Goal: Transaction & Acquisition: Purchase product/service

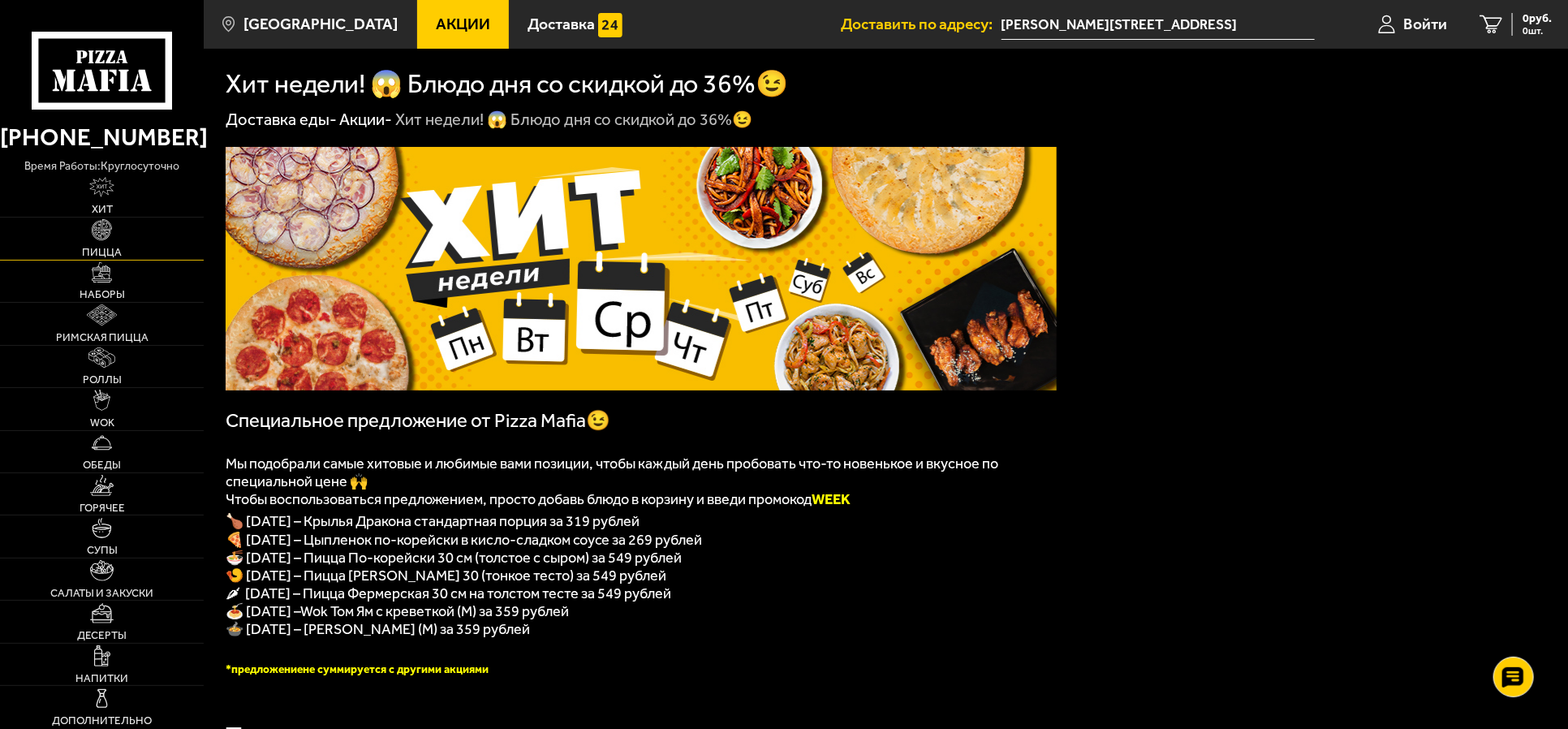
click at [101, 244] on link "Пицца" at bounding box center [101, 237] width 203 height 41
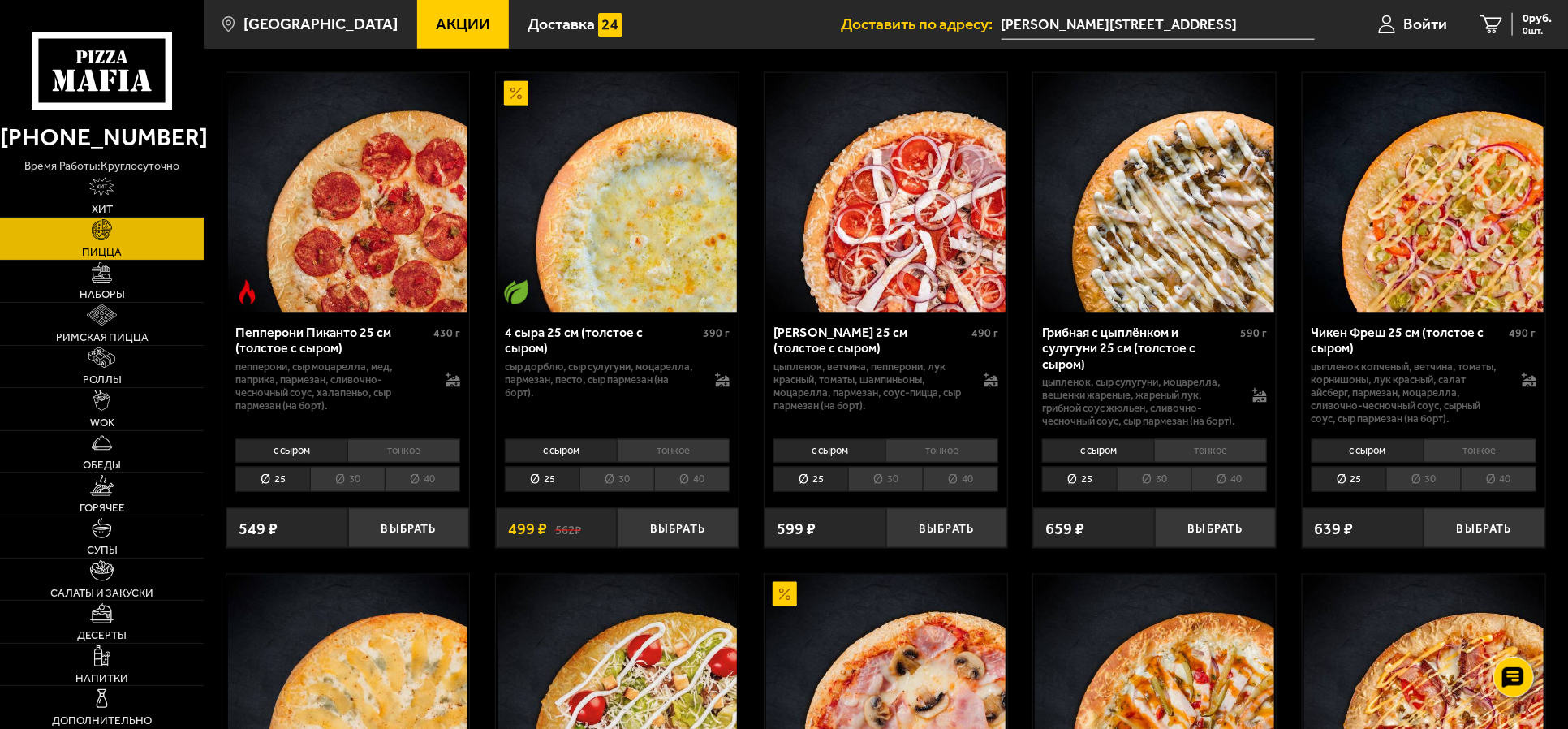
scroll to position [1116, 0]
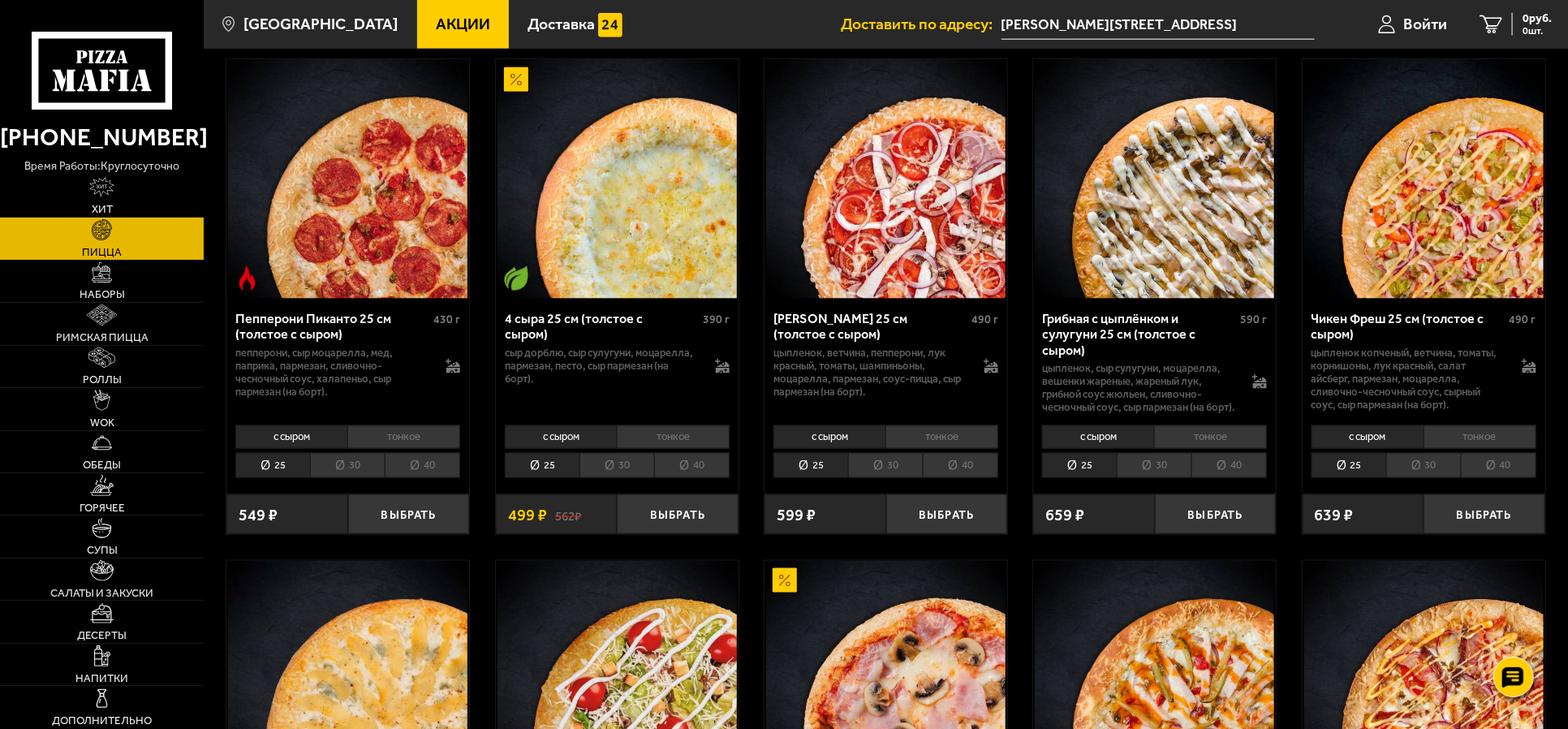
click at [945, 449] on li "тонкое" at bounding box center [942, 437] width 113 height 24
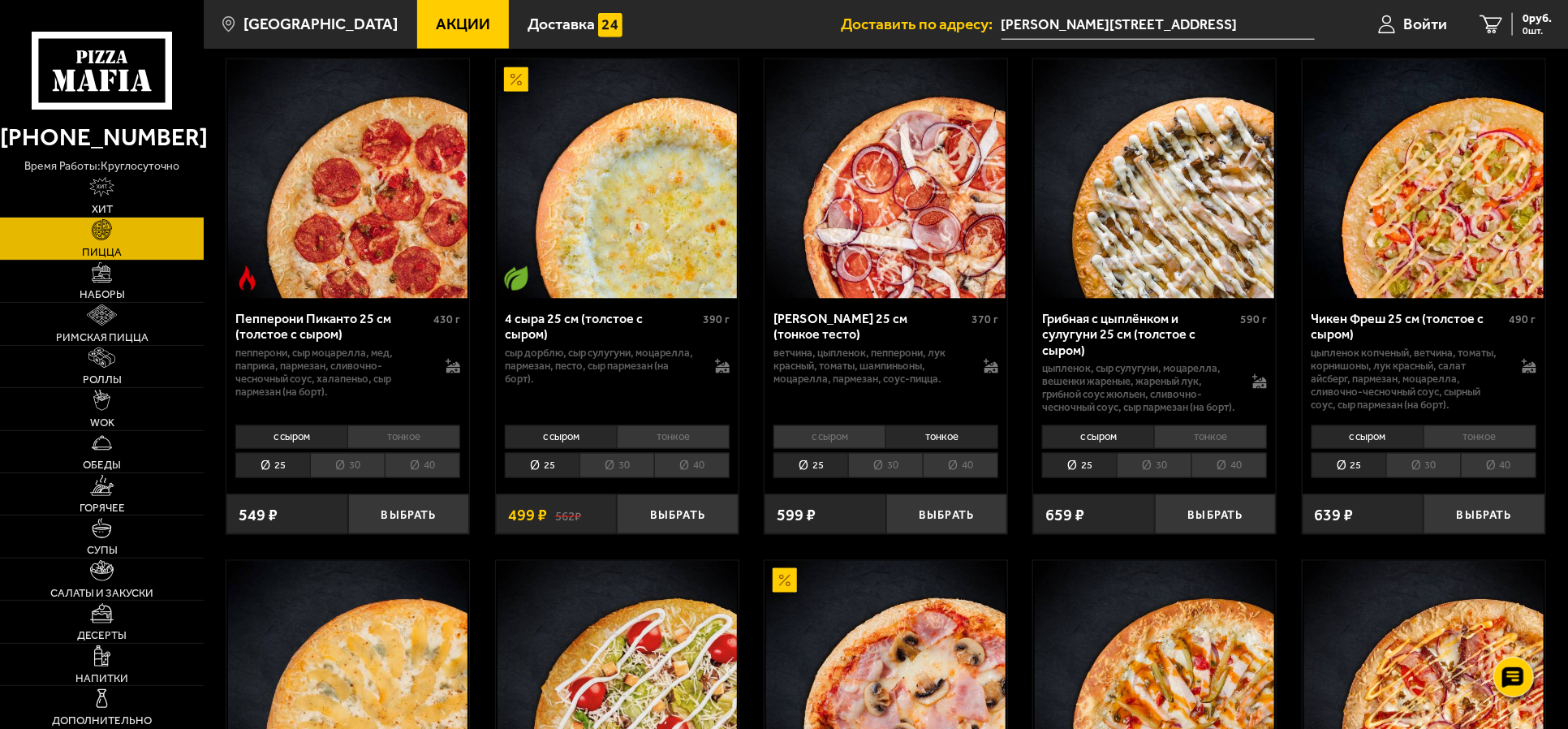
click at [895, 478] on li "30" at bounding box center [886, 465] width 75 height 26
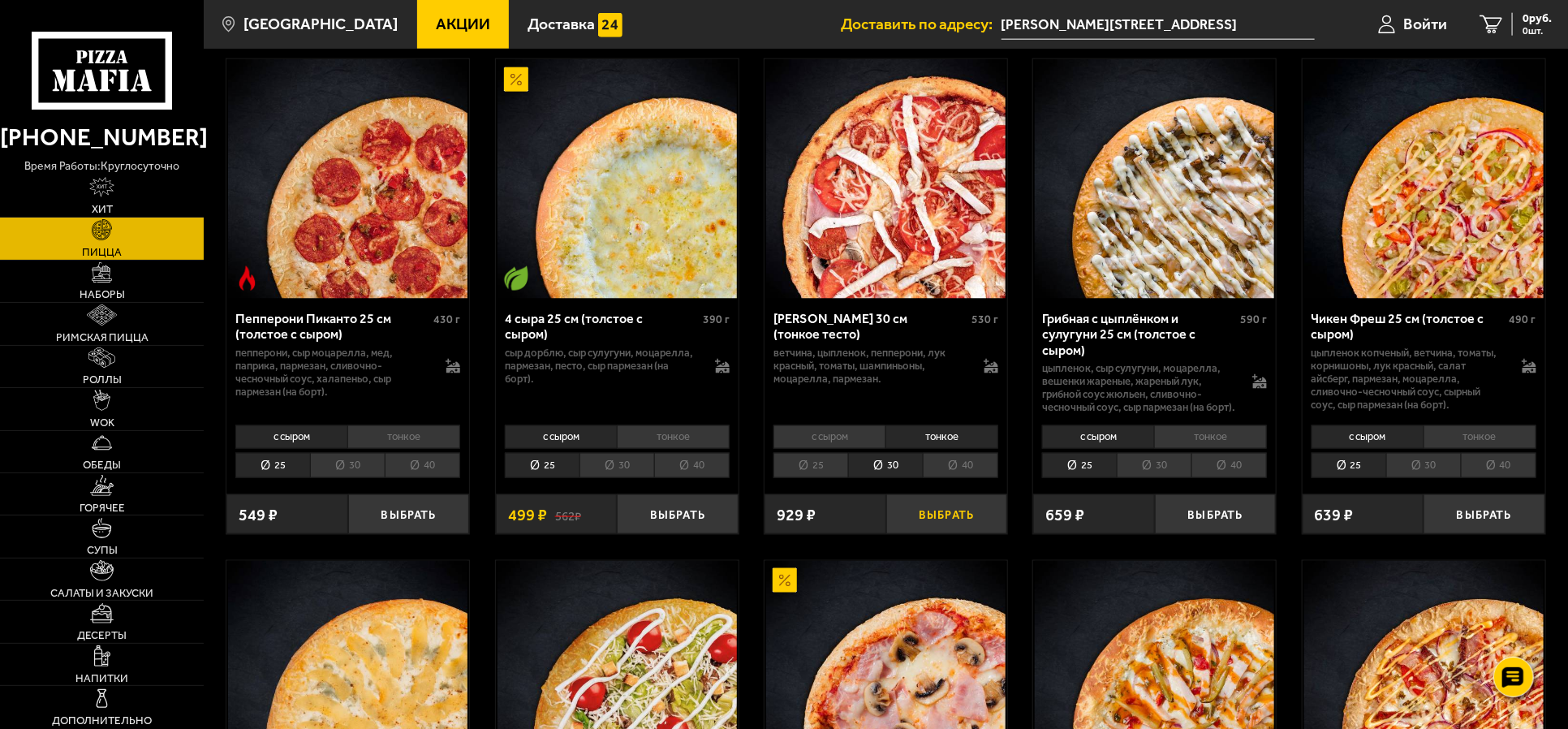
click at [934, 528] on button "Выбрать" at bounding box center [947, 515] width 121 height 40
click at [1252, 26] on span "1 шт." at bounding box center [1531, 30] width 42 height 10
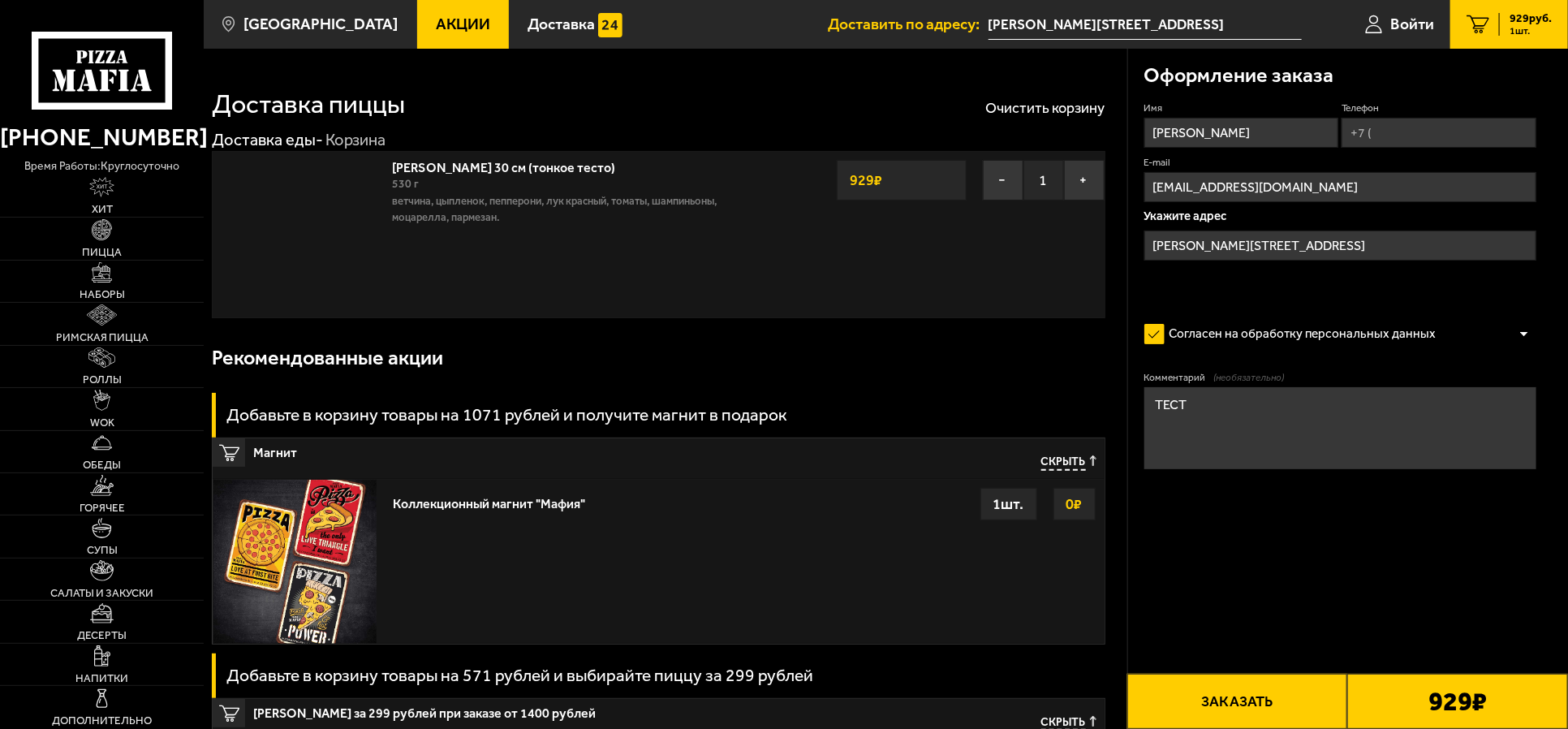
type input "[STREET_ADDRESS]"
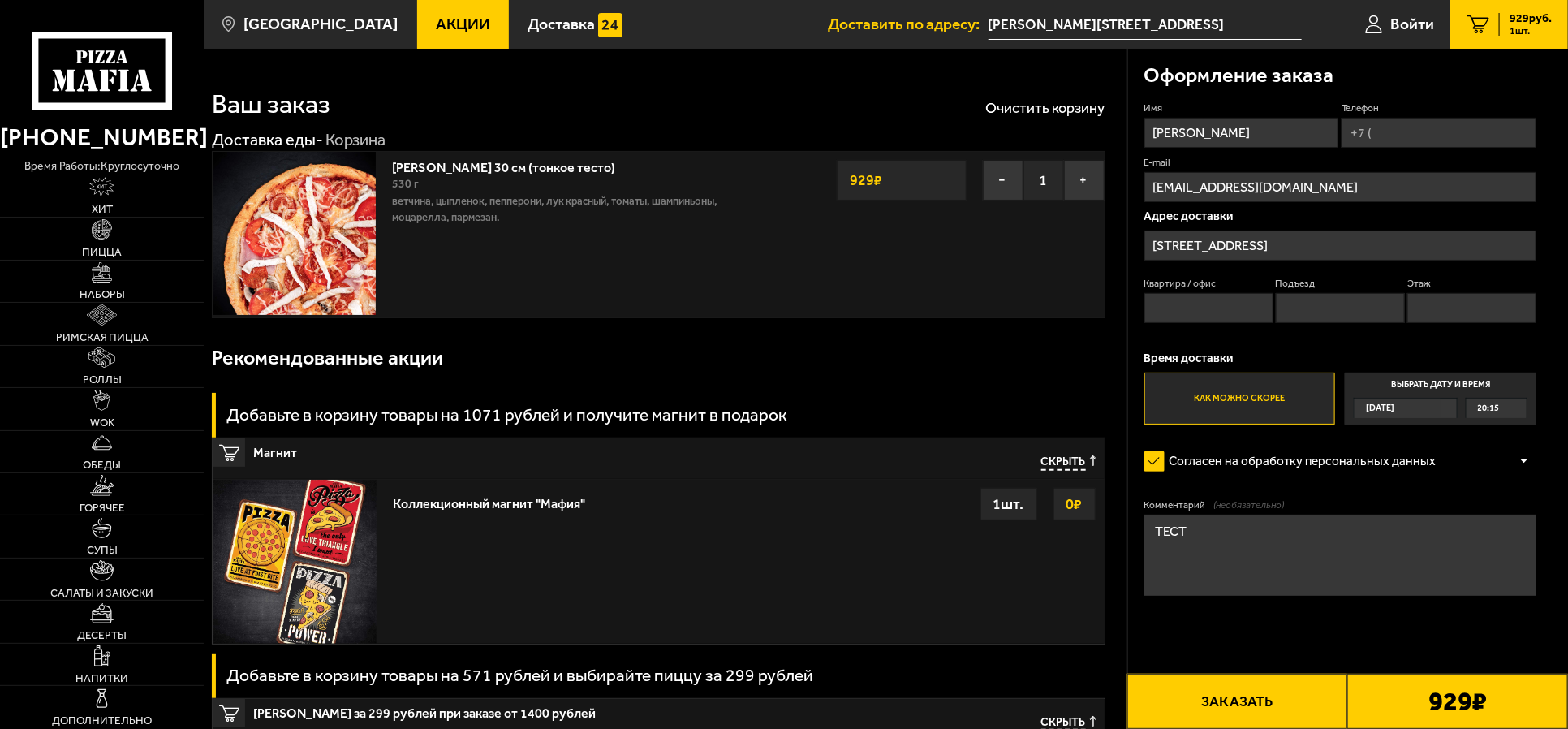
drag, startPoint x: 1323, startPoint y: 134, endPoint x: 1155, endPoint y: 136, distance: 168.0
click at [1155, 136] on input "[PERSON_NAME]" at bounding box center [1241, 132] width 194 height 30
type input "п"
type input "[PERSON_NAME]"
click at [1252, 136] on input "Телефон" at bounding box center [1438, 132] width 194 height 30
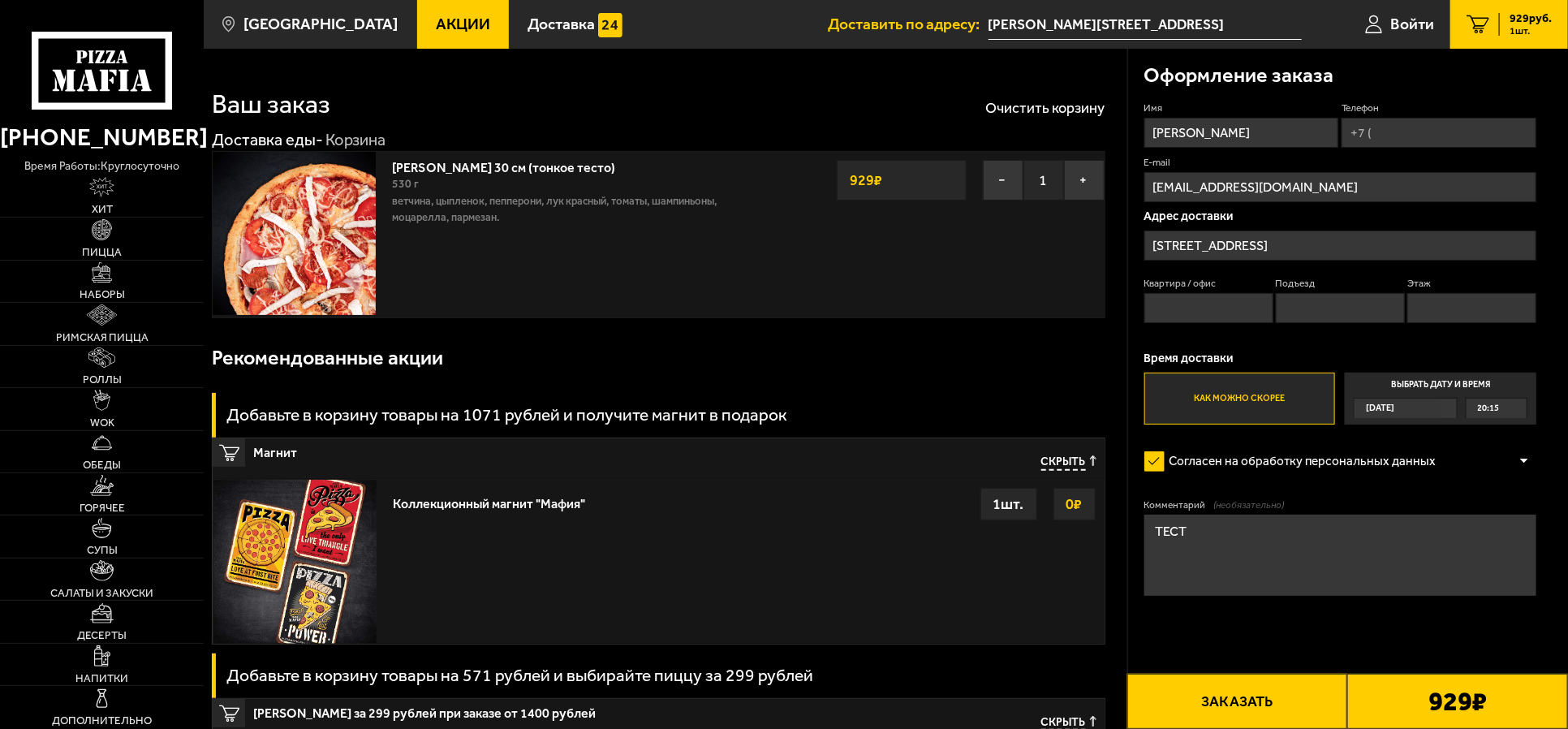
type input "[PHONE_NUMBER]"
drag, startPoint x: 1294, startPoint y: 245, endPoint x: 1051, endPoint y: 255, distance: 243.2
click at [1252, 249] on input "[STREET_ADDRESS]" at bounding box center [1340, 245] width 392 height 30
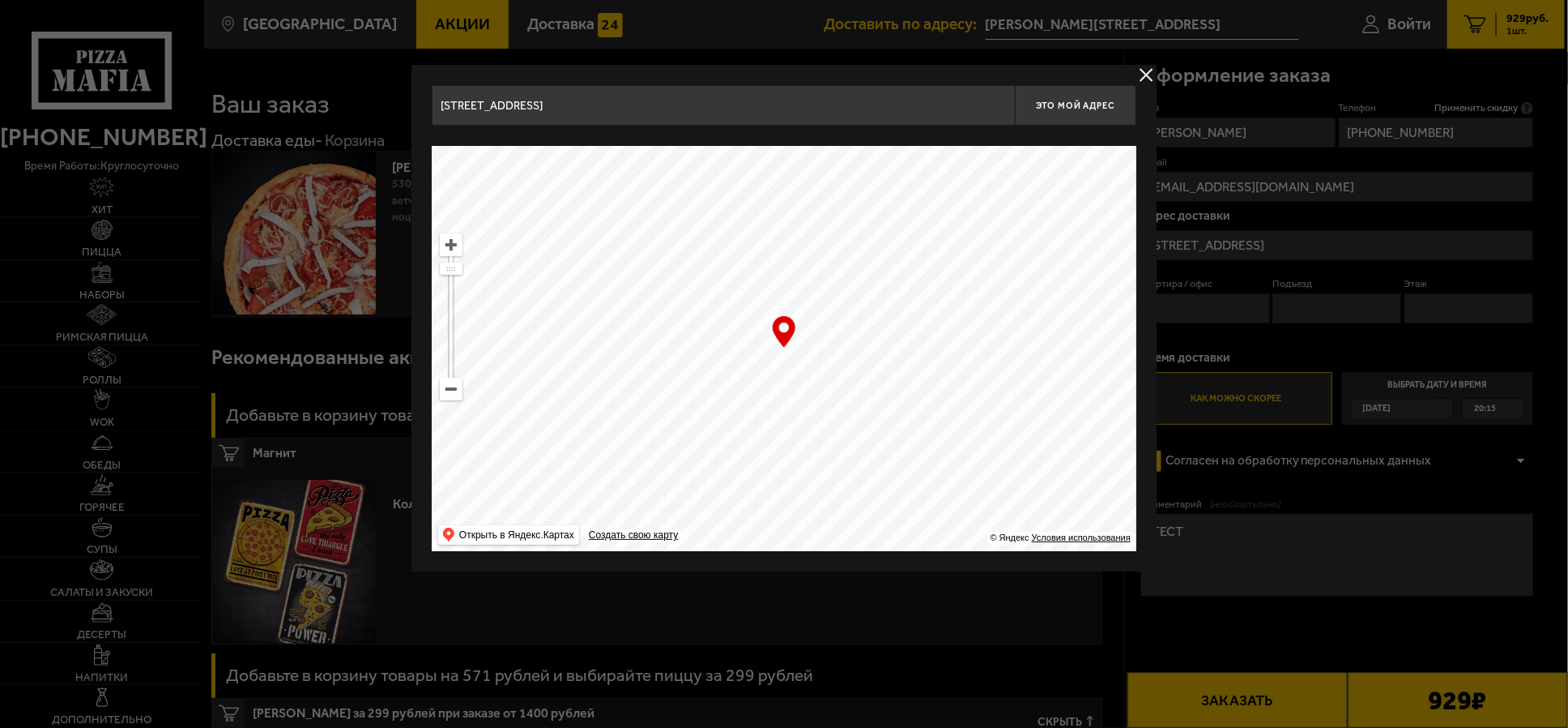
click at [574, 110] on input "[STREET_ADDRESS]" at bounding box center [723, 105] width 584 height 40
type input "П"
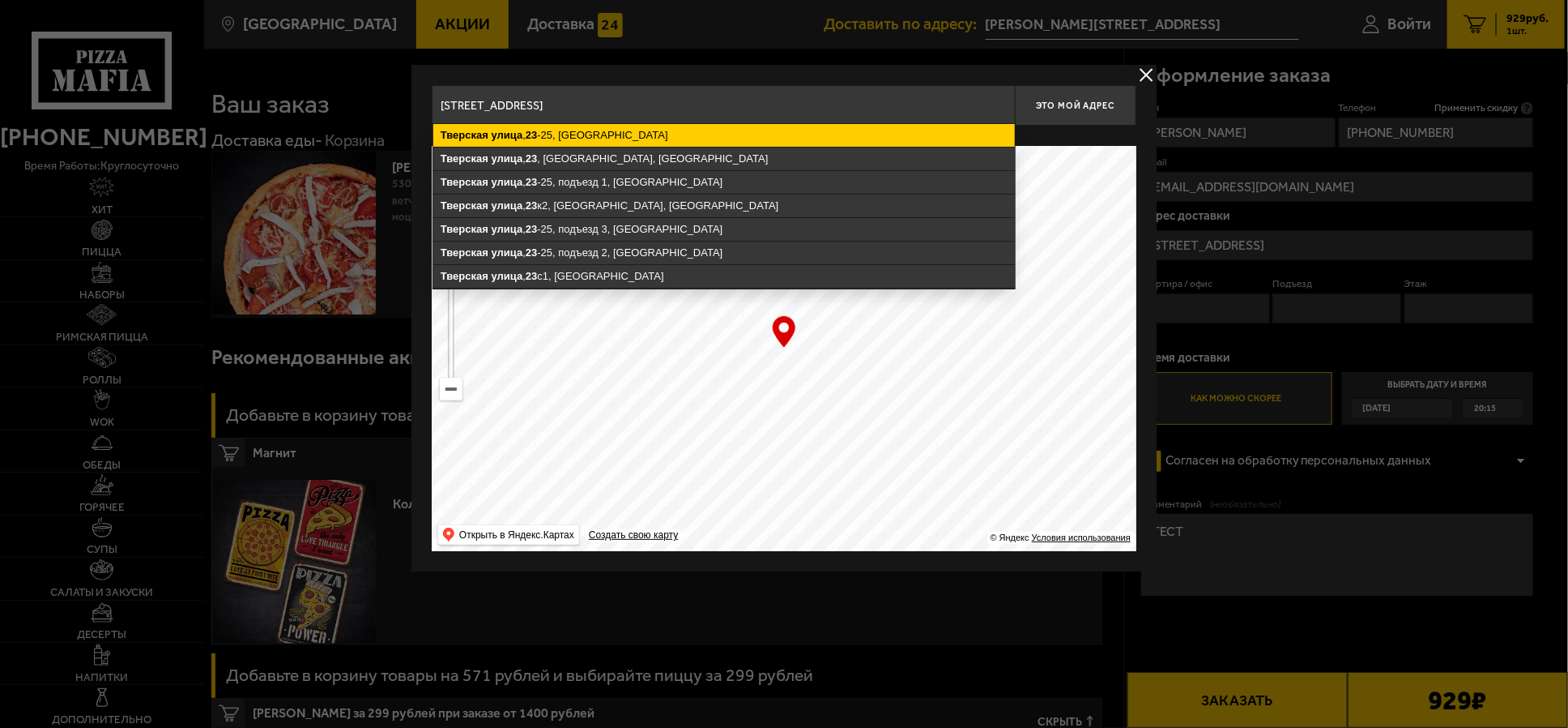
click at [596, 136] on ymaps "[STREET_ADDRESS]" at bounding box center [724, 135] width 582 height 23
type input "[STREET_ADDRESS]"
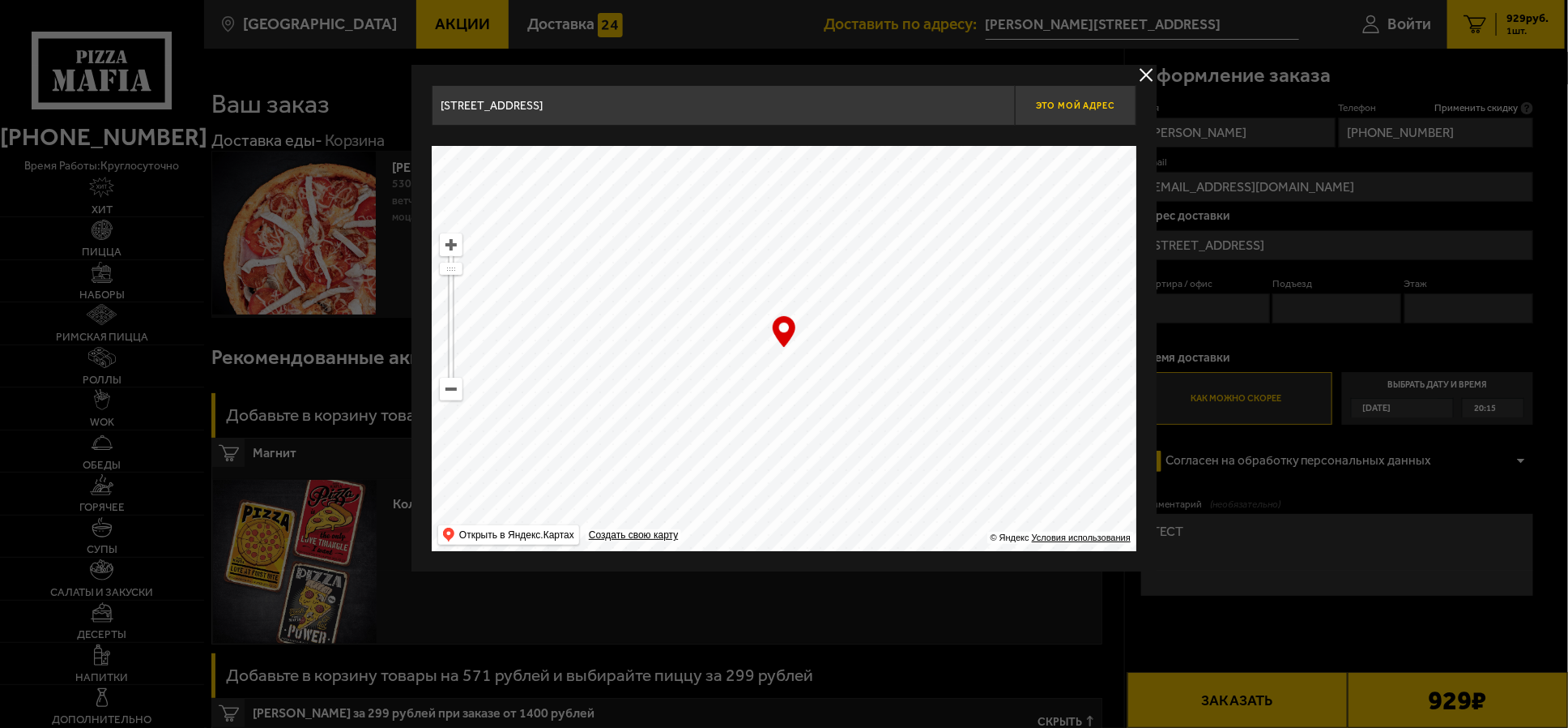
click at [1068, 104] on span "Это мой адрес" at bounding box center [1075, 106] width 77 height 11
type input "[STREET_ADDRESS]"
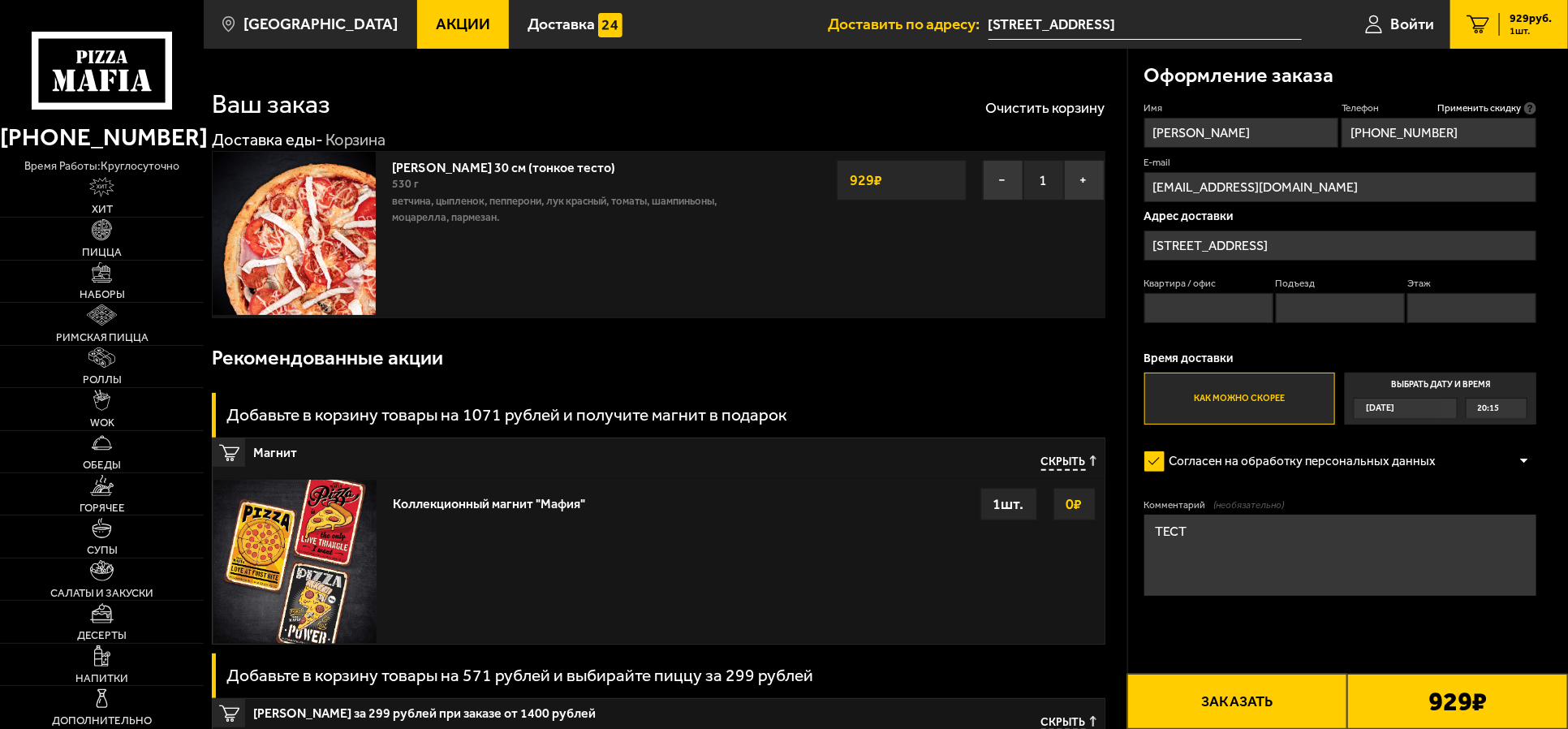
click at [1221, 313] on input "Квартира / офис" at bounding box center [1208, 307] width 129 height 30
type input "40"
click at [1252, 294] on input "Подъезд" at bounding box center [1340, 307] width 129 height 30
type input "1"
click at [1252, 306] on input "Этаж" at bounding box center [1471, 307] width 129 height 30
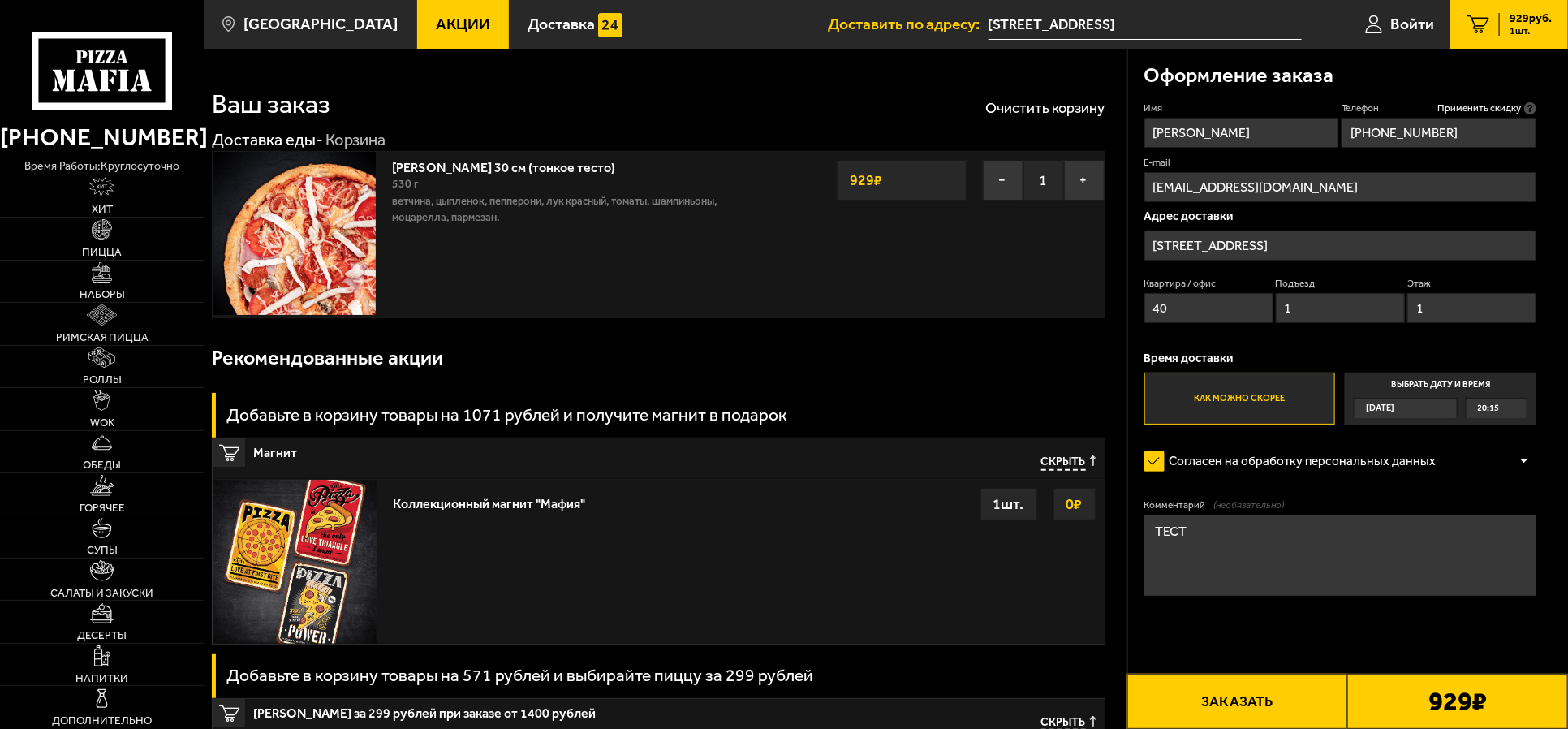
type input "1"
click at [1252, 385] on label "Выбрать дату и время [DATE] 20:15" at bounding box center [1439, 398] width 191 height 52
click at [0, 0] on input "Выбрать дату и время [DATE] 20:15" at bounding box center [0, 0] width 0 height 0
click at [1252, 406] on div "[DATE]" at bounding box center [1397, 408] width 86 height 18
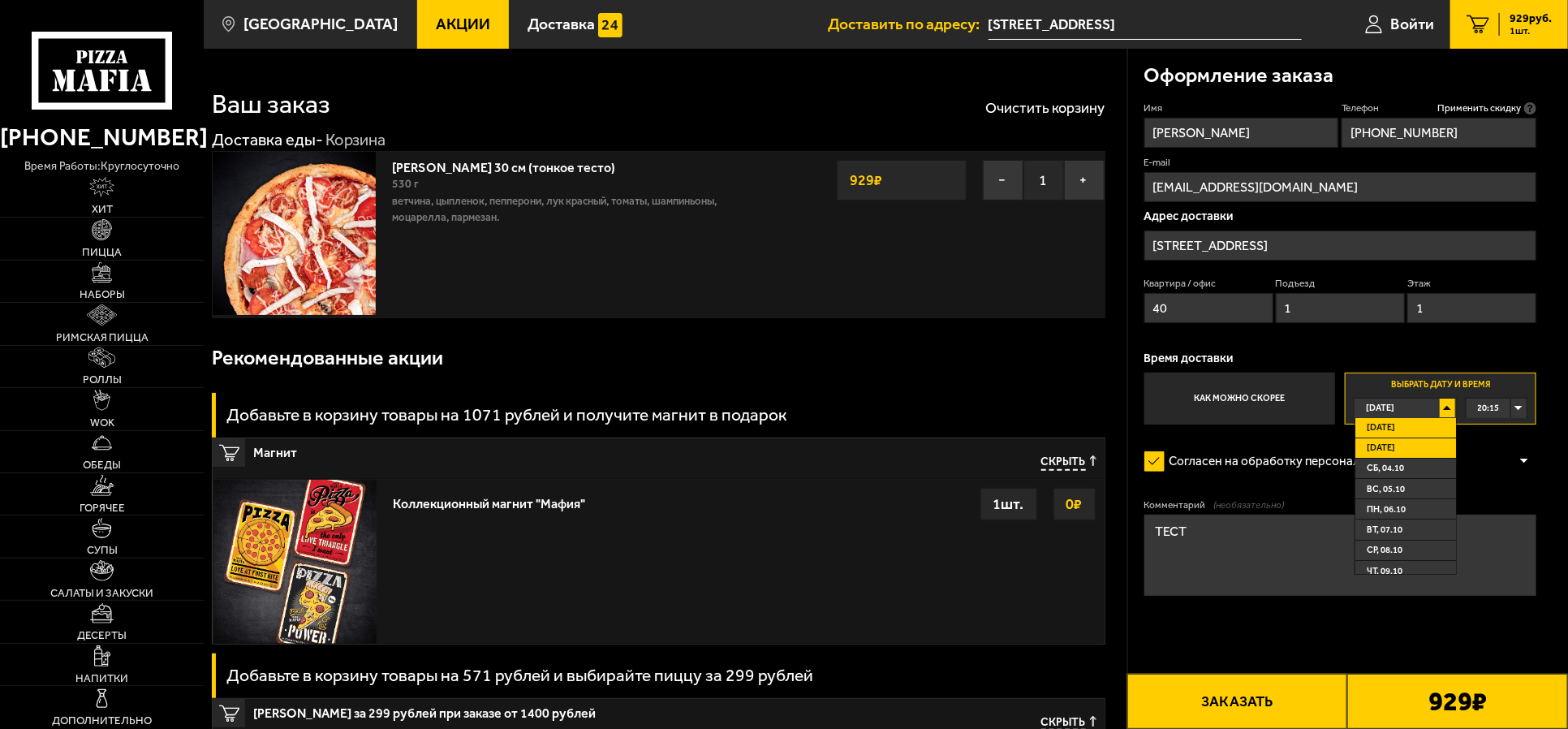
click at [1252, 449] on li "[DATE]" at bounding box center [1405, 448] width 99 height 20
click at [1252, 406] on div "00:00" at bounding box center [1497, 408] width 60 height 18
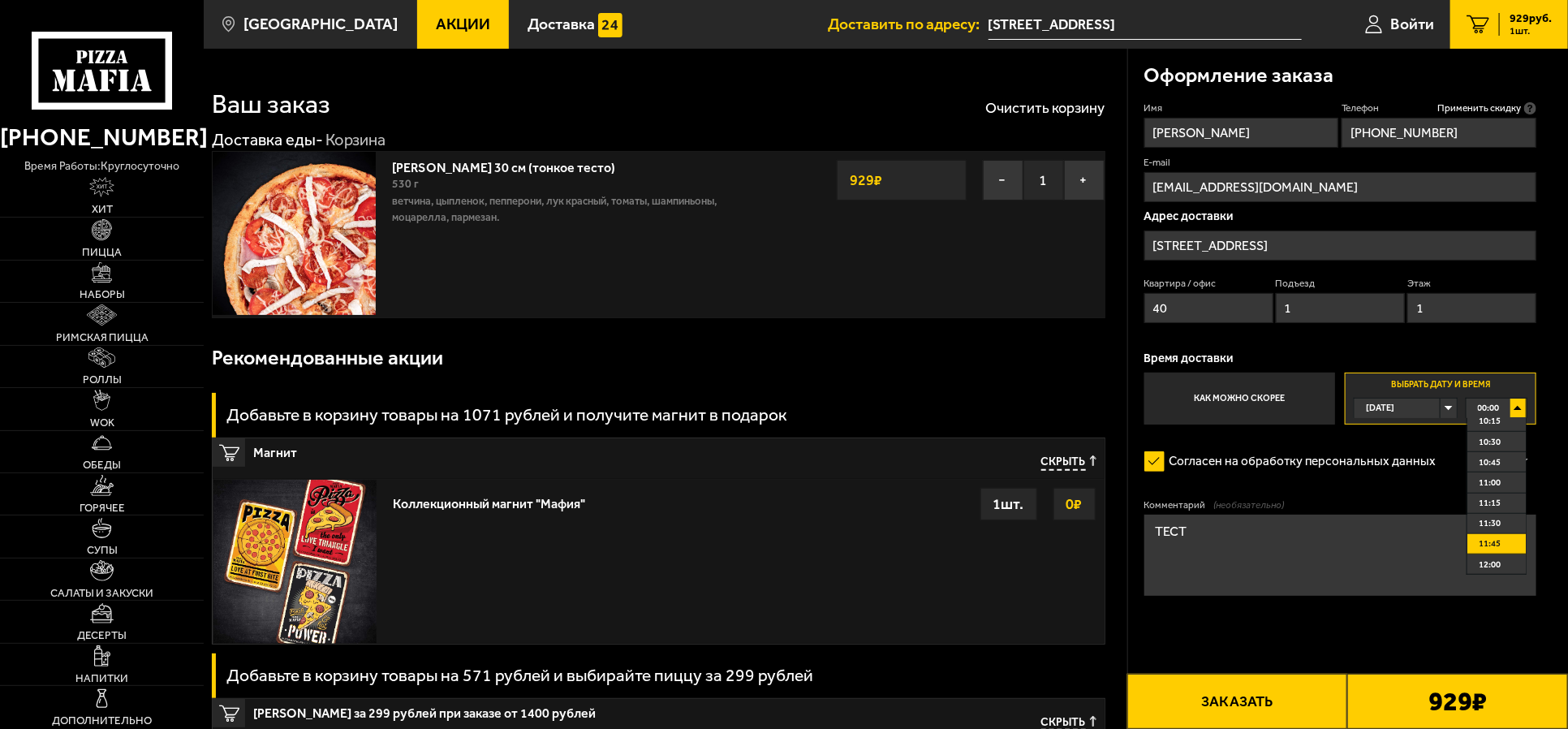
scroll to position [811, 0]
click at [1252, 477] on span "10:30" at bounding box center [1490, 474] width 22 height 18
drag, startPoint x: 1237, startPoint y: 534, endPoint x: 1097, endPoint y: 524, distance: 140.4
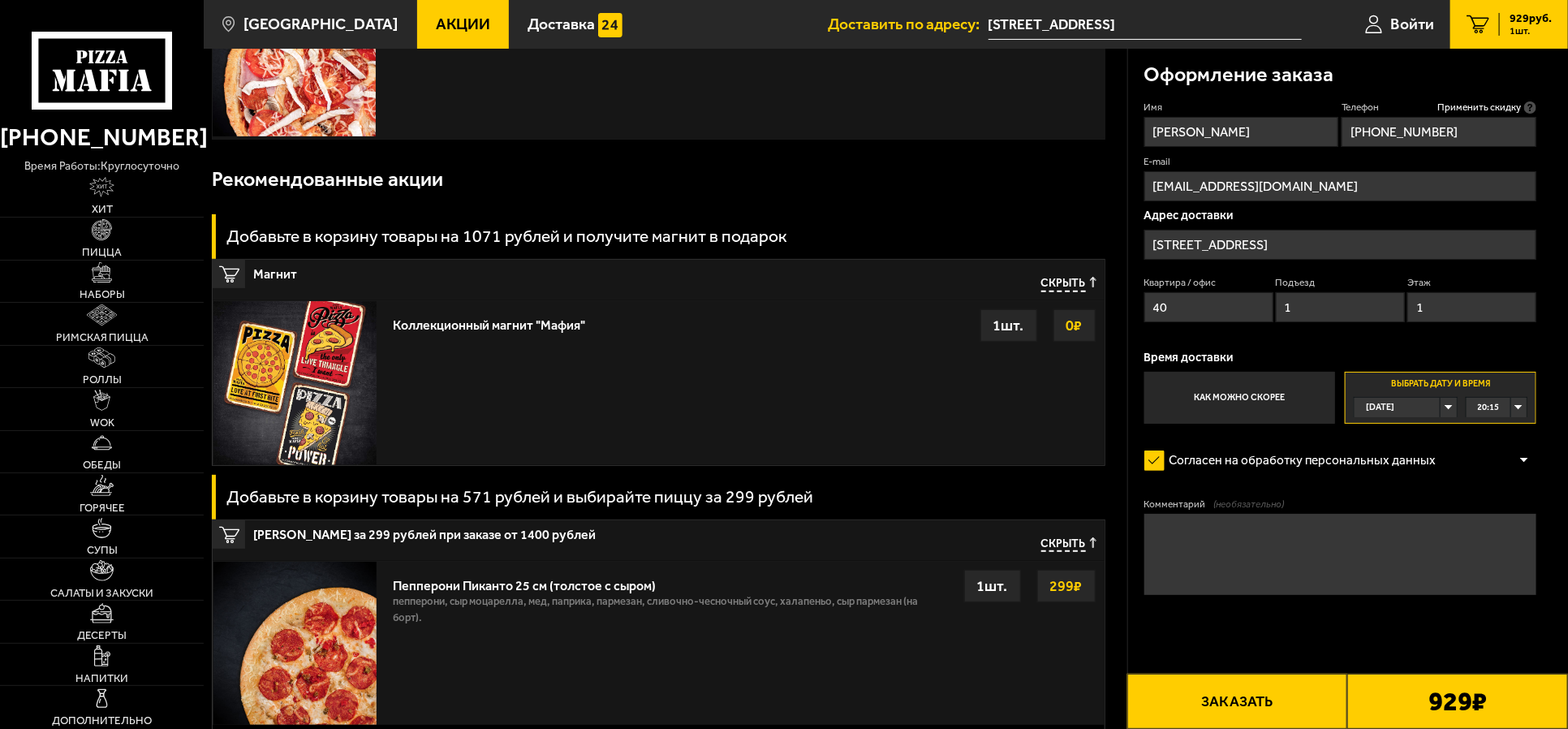
scroll to position [203, 0]
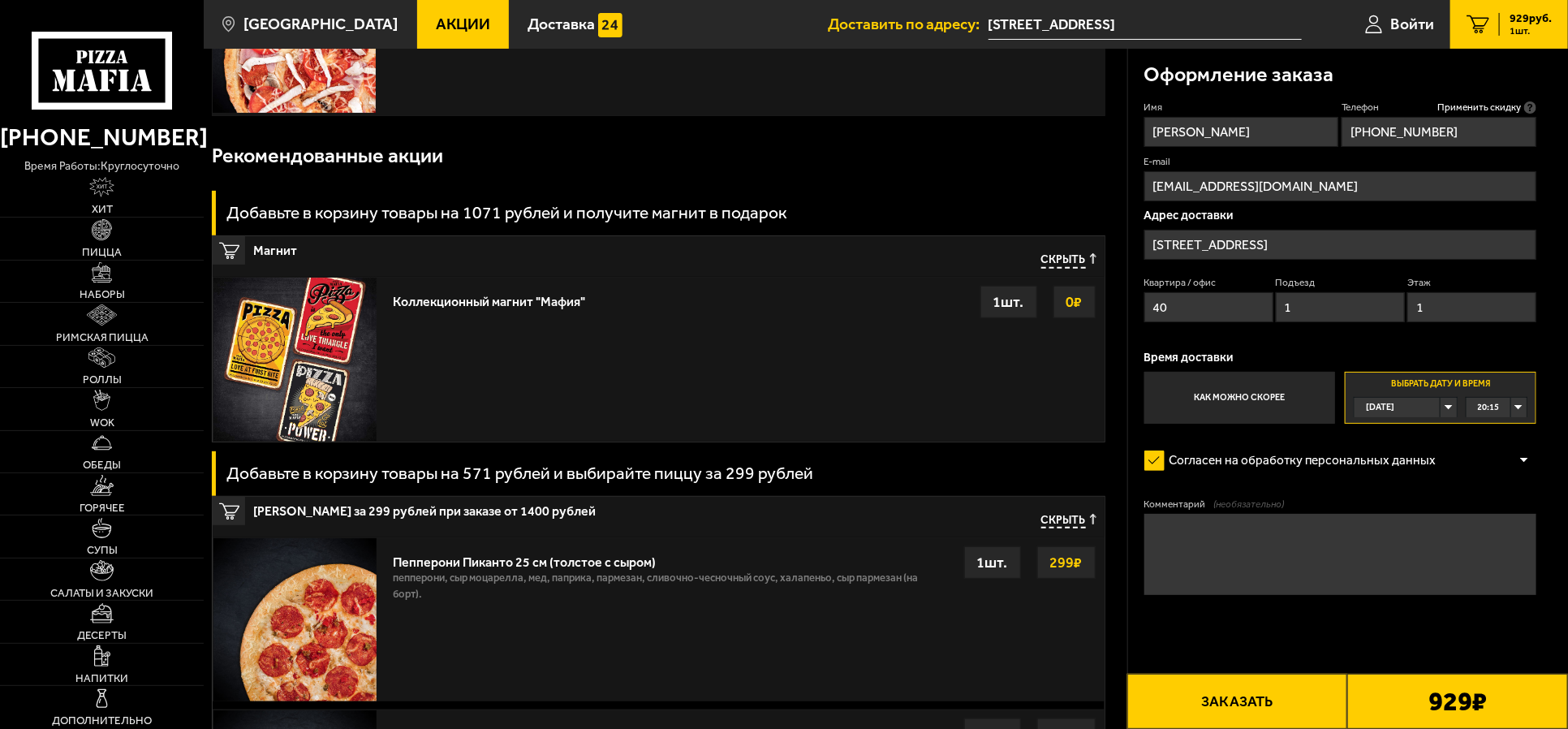
click at [1239, 555] on textarea "Комментарий (необязательно)" at bounding box center [1340, 555] width 392 height 82
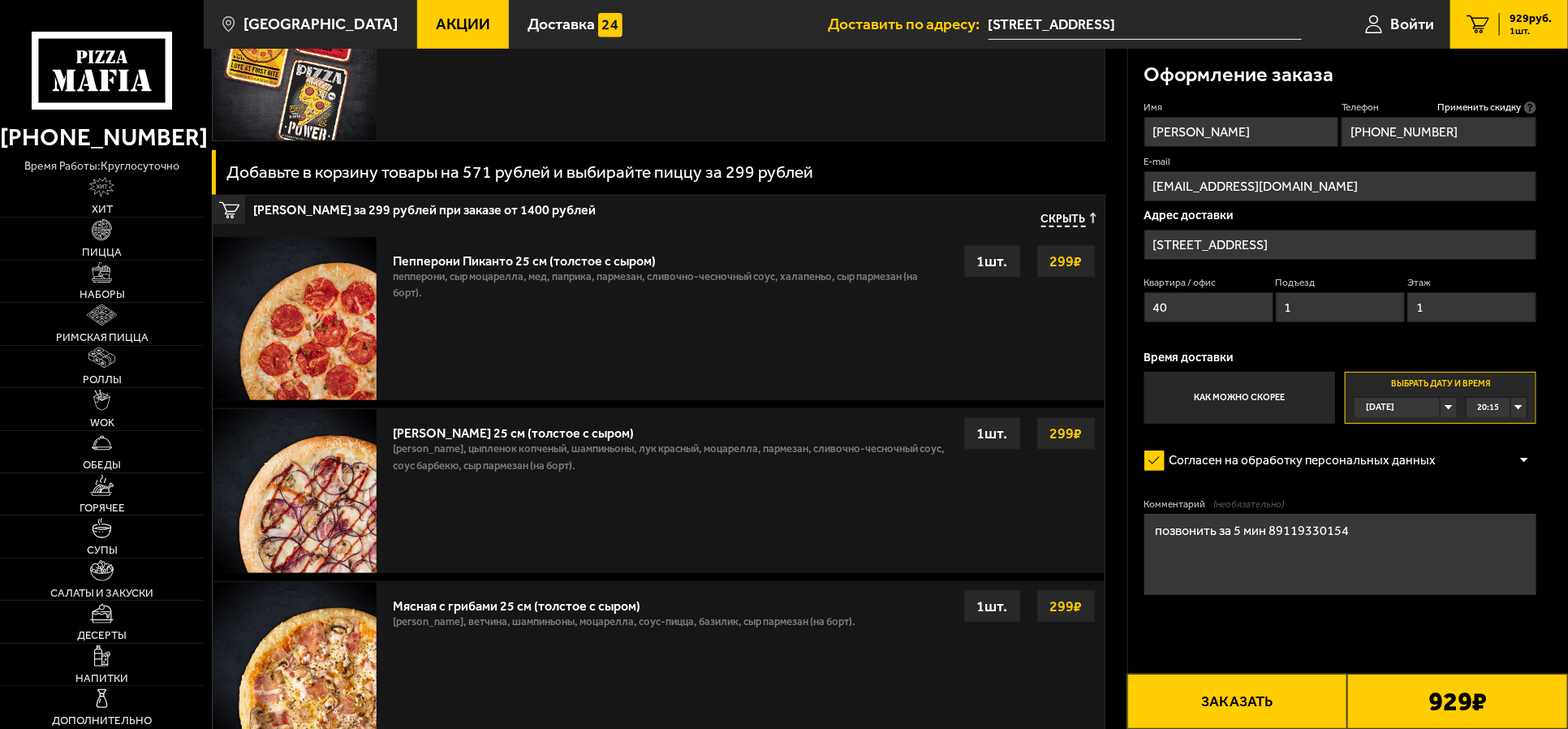
scroll to position [507, 0]
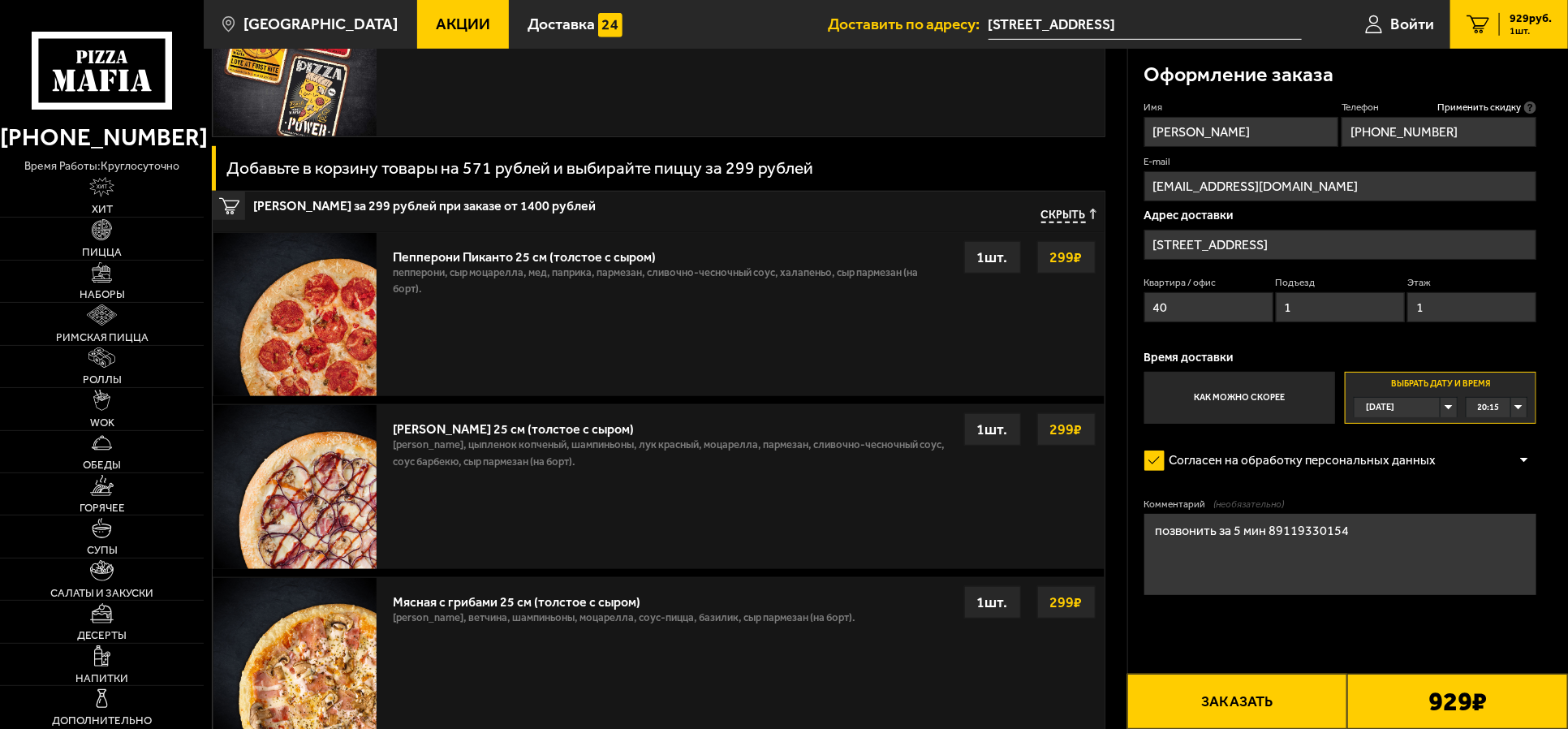
type textarea "позвонить за 5 мин 89119330154"
click at [1252, 582] on button "Заказать" at bounding box center [1238, 701] width 221 height 55
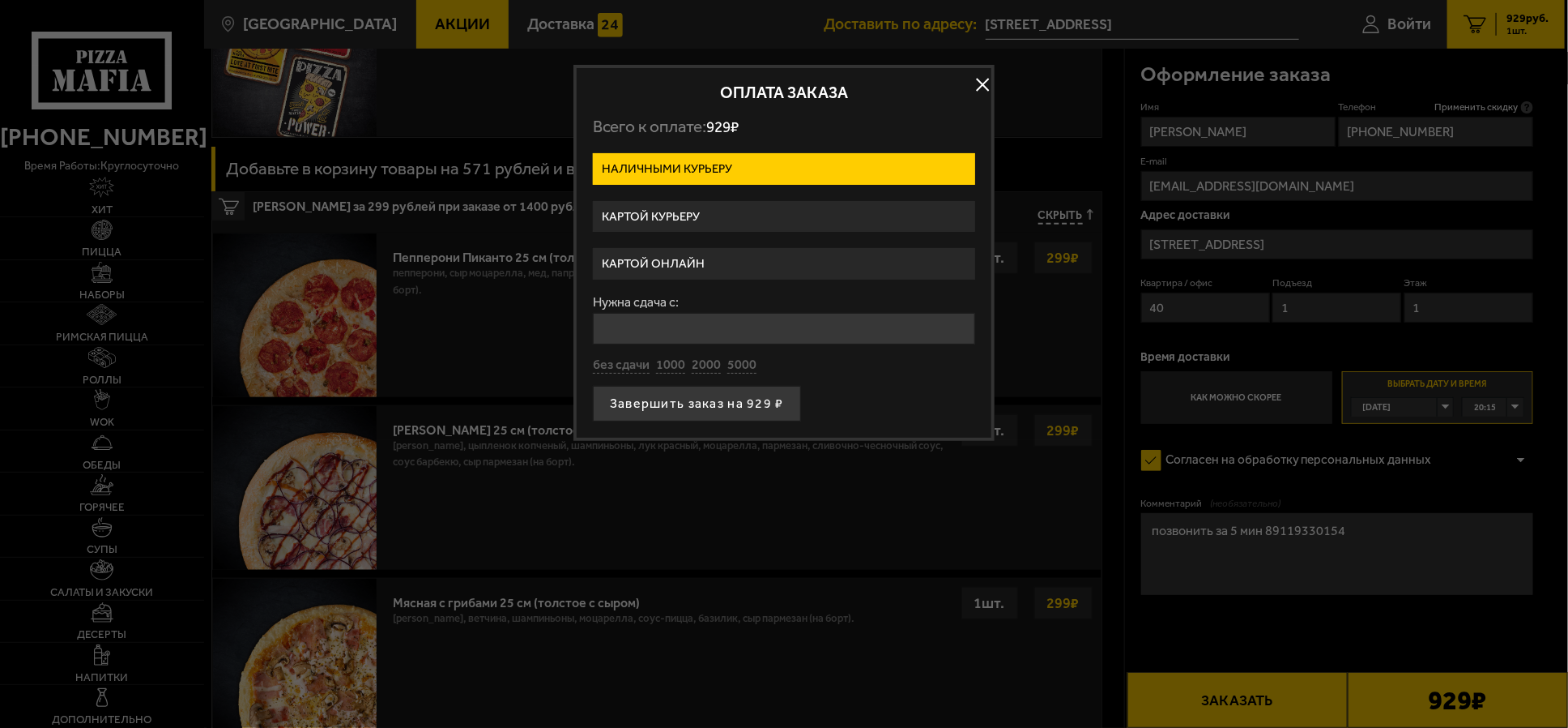
click at [983, 81] on button "button" at bounding box center [983, 85] width 25 height 25
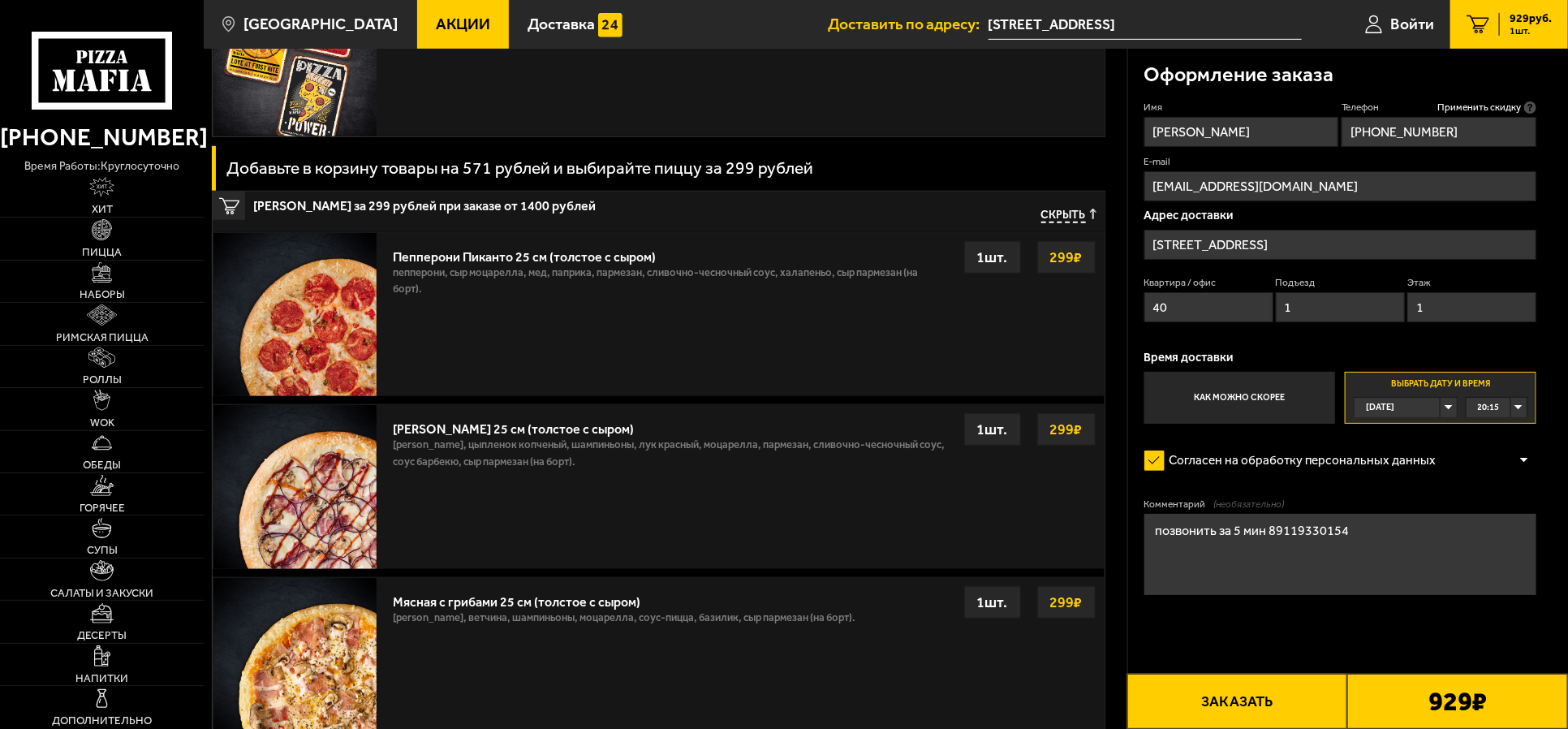
click at [1252, 408] on div "20:15" at bounding box center [1497, 407] width 60 height 18
click at [1252, 402] on div "[DATE]" at bounding box center [1397, 407] width 86 height 18
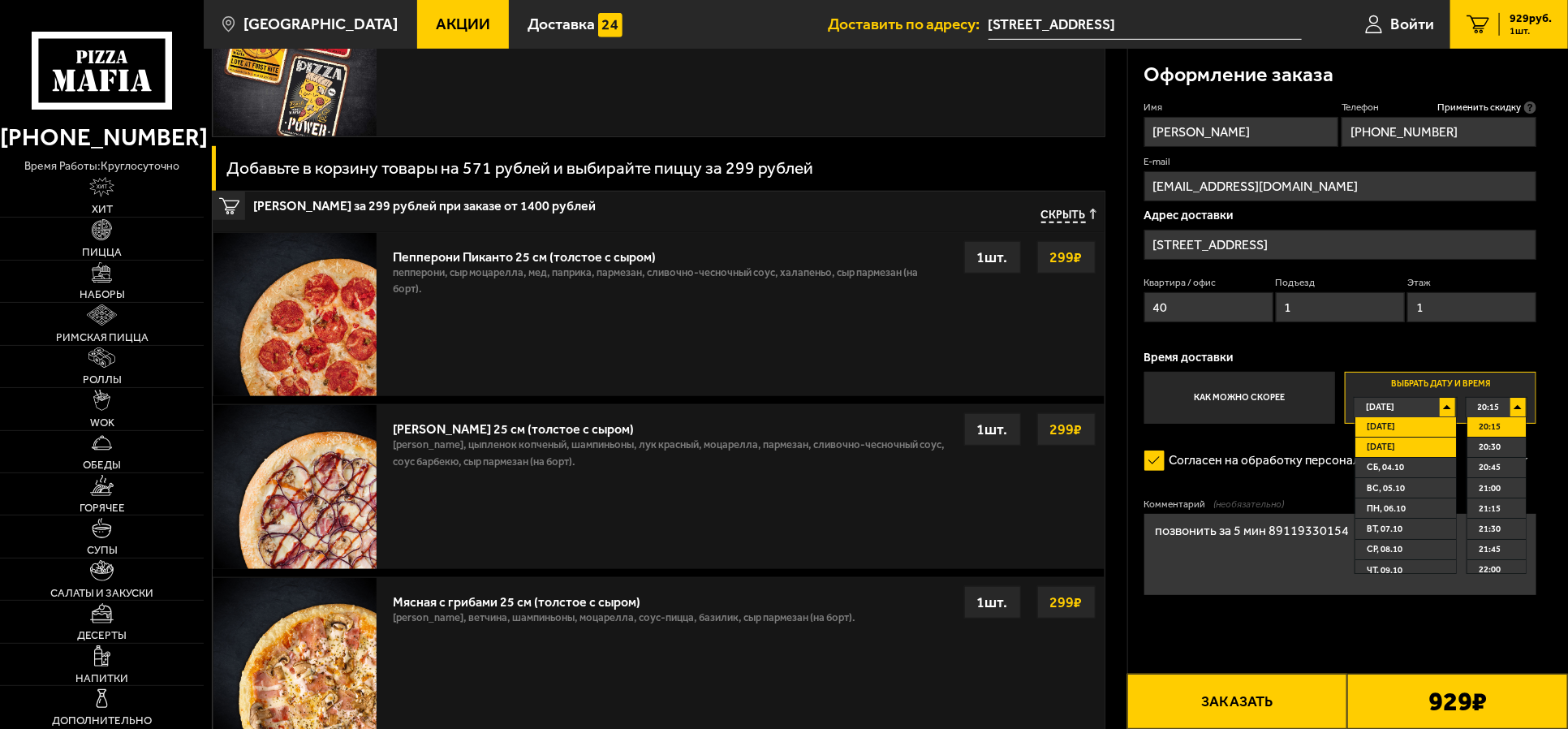
click at [1252, 451] on span "[DATE]" at bounding box center [1380, 447] width 28 height 18
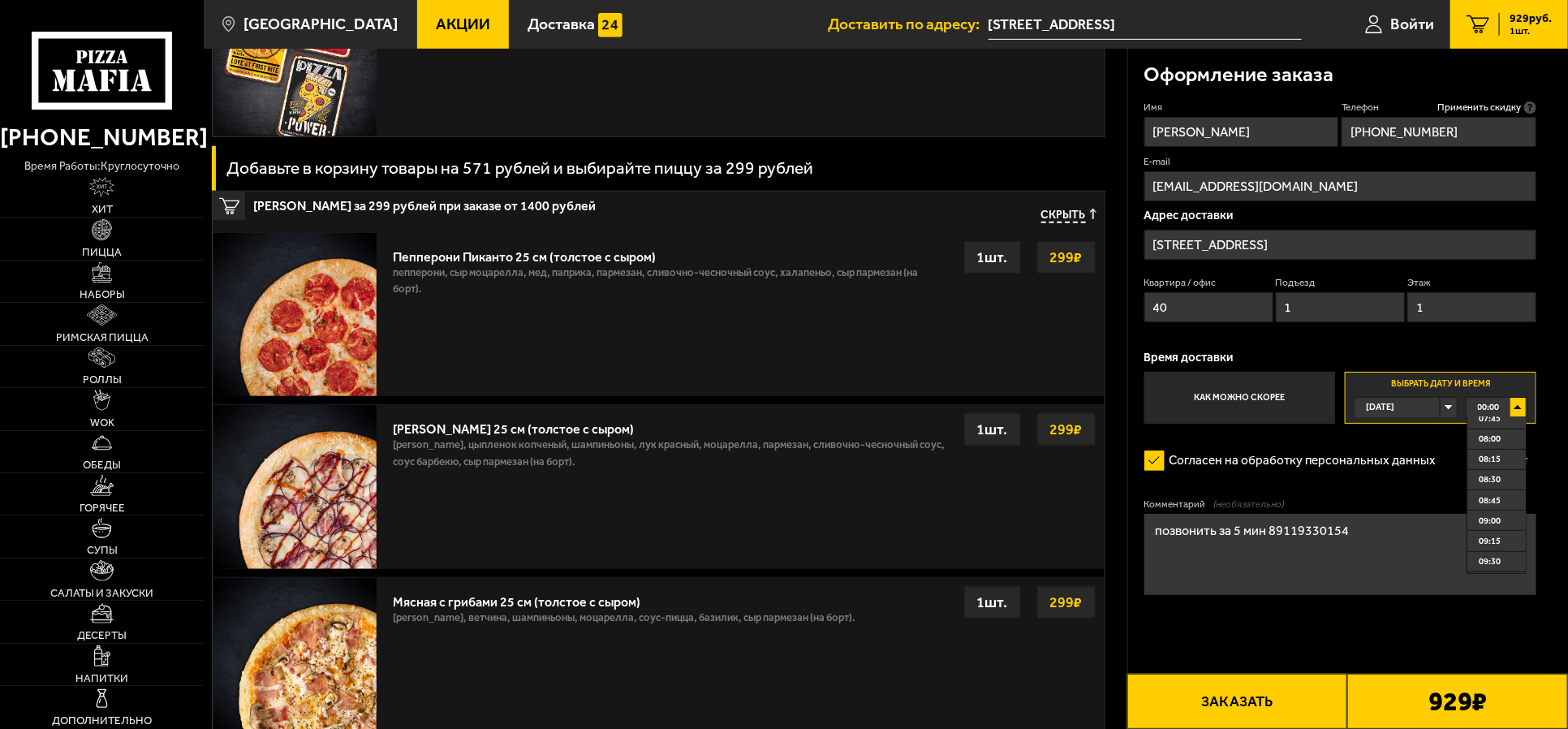
scroll to position [811, 0]
click at [1252, 474] on span "10:30" at bounding box center [1490, 474] width 22 height 18
click at [1252, 402] on div "[DATE]" at bounding box center [1397, 407] width 86 height 18
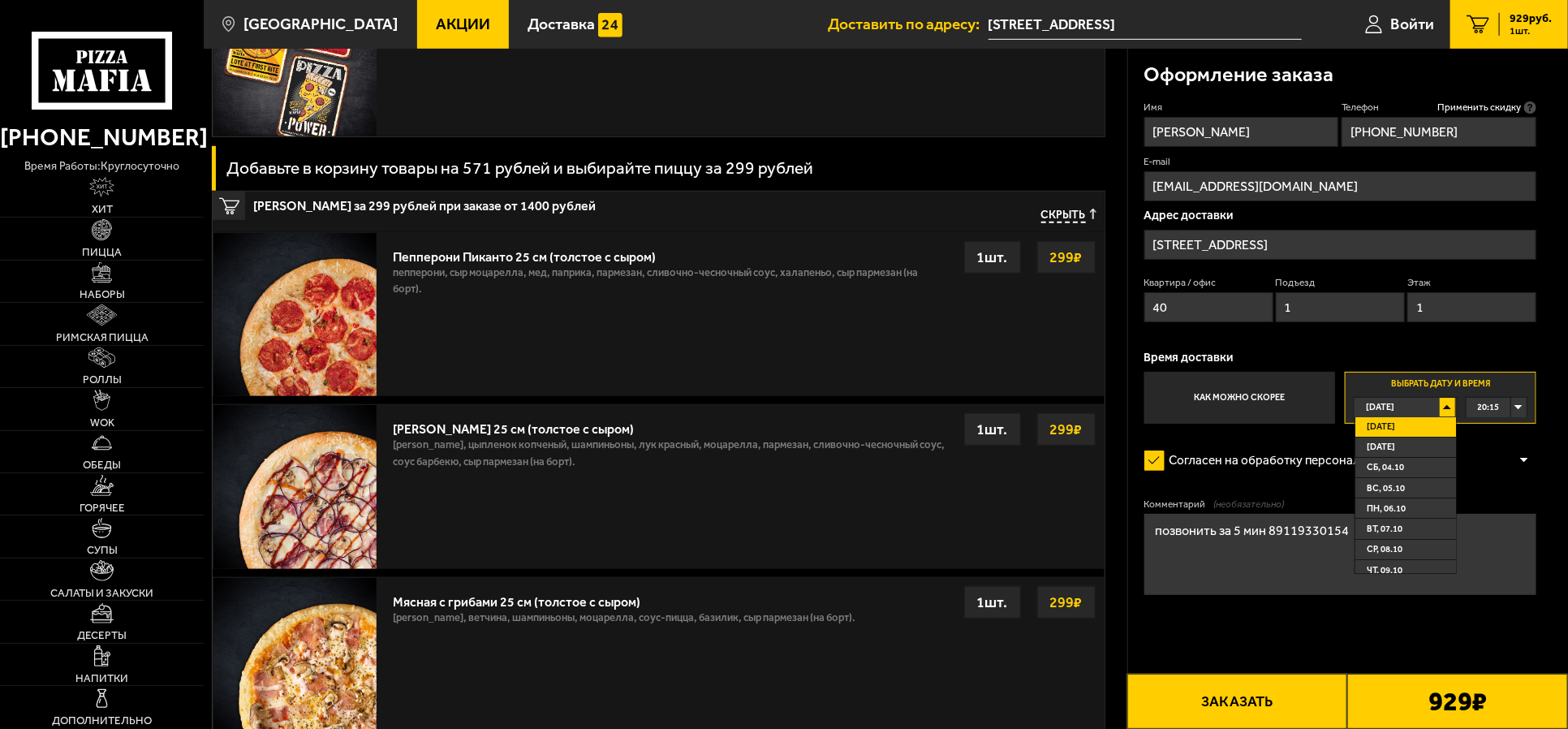
click at [1252, 427] on span "[DATE]" at bounding box center [1380, 426] width 28 height 18
click at [1252, 401] on div "20:15" at bounding box center [1497, 407] width 60 height 18
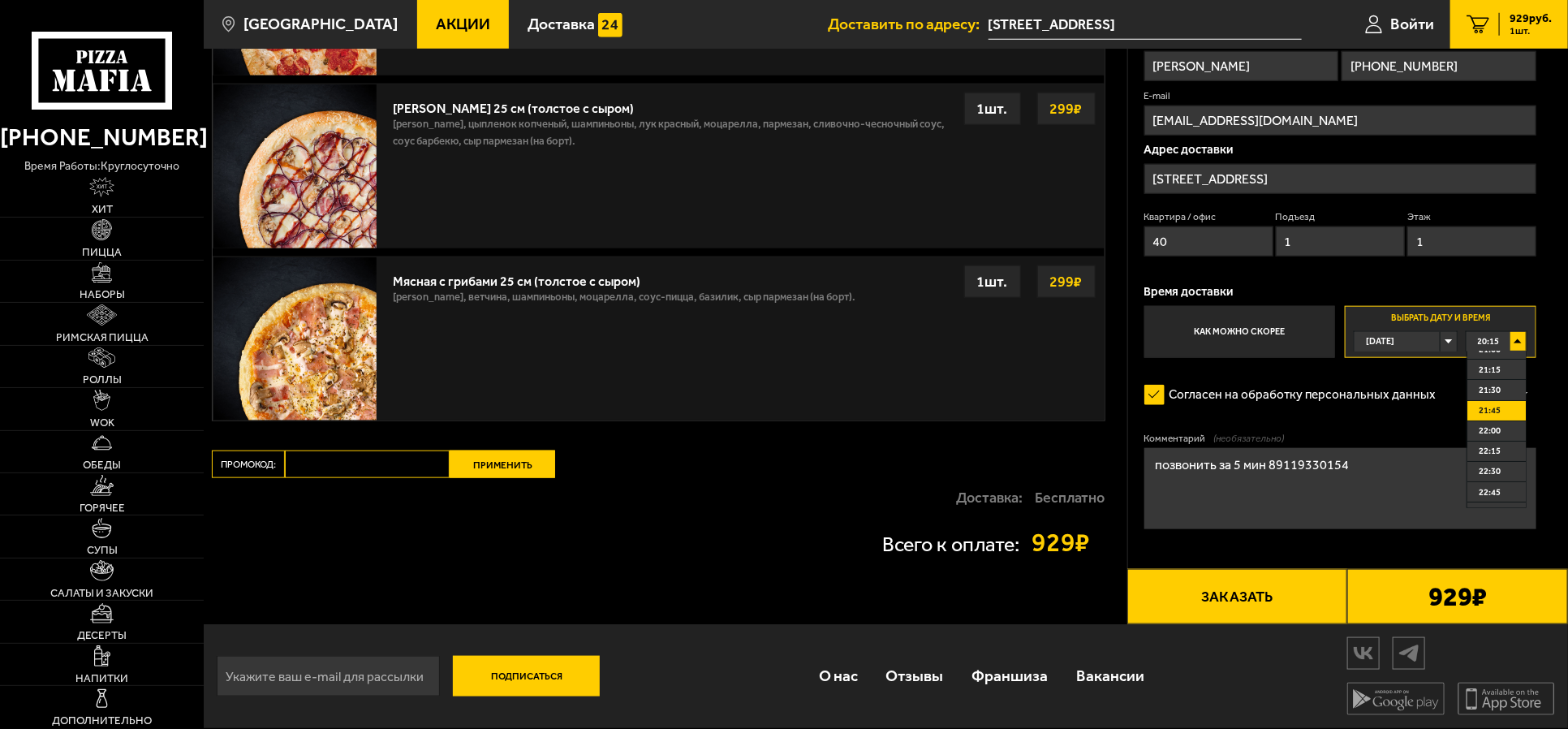
scroll to position [151, 0]
click at [1252, 344] on div "[DATE]" at bounding box center [1397, 341] width 86 height 18
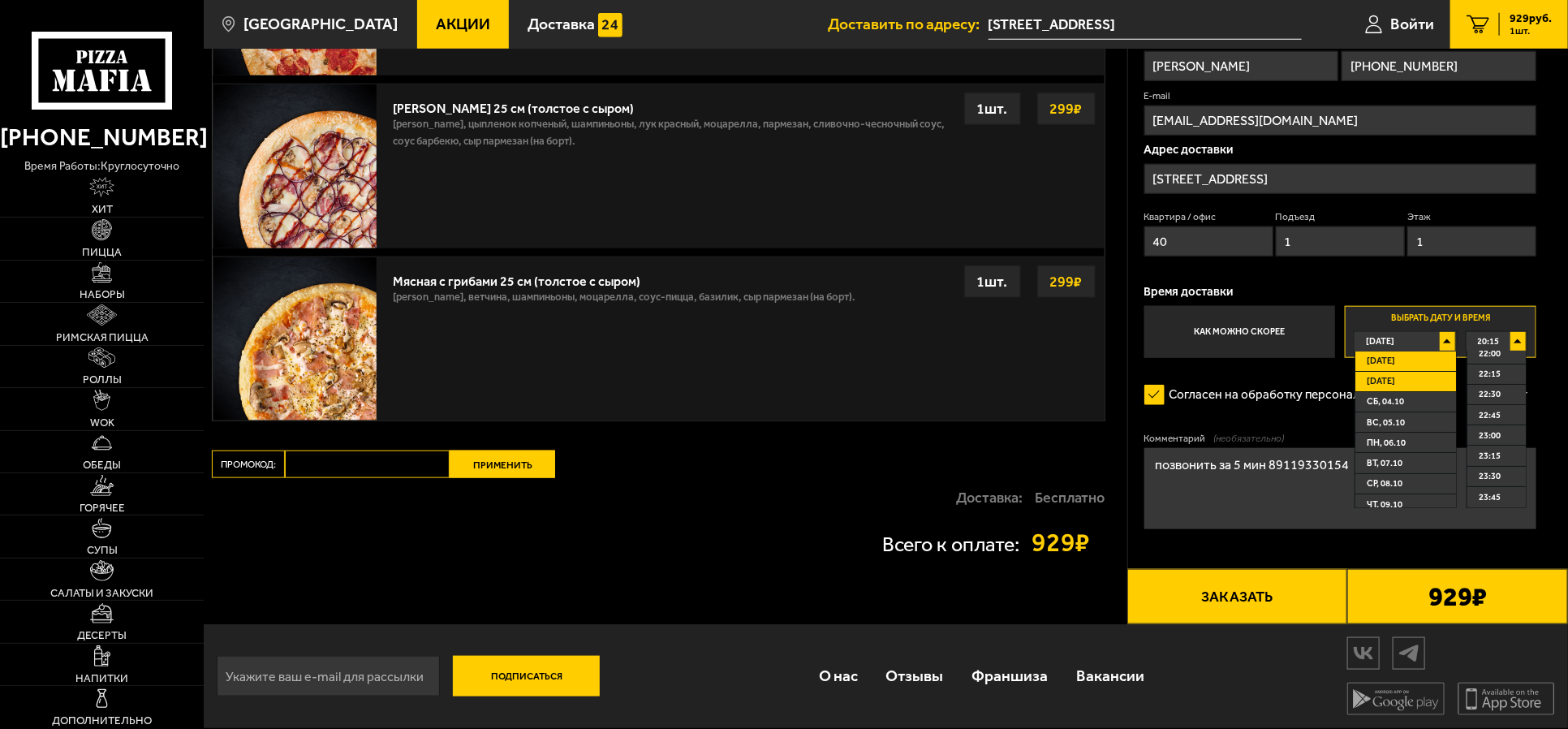
click at [1252, 371] on span "[DATE]" at bounding box center [1380, 380] width 28 height 18
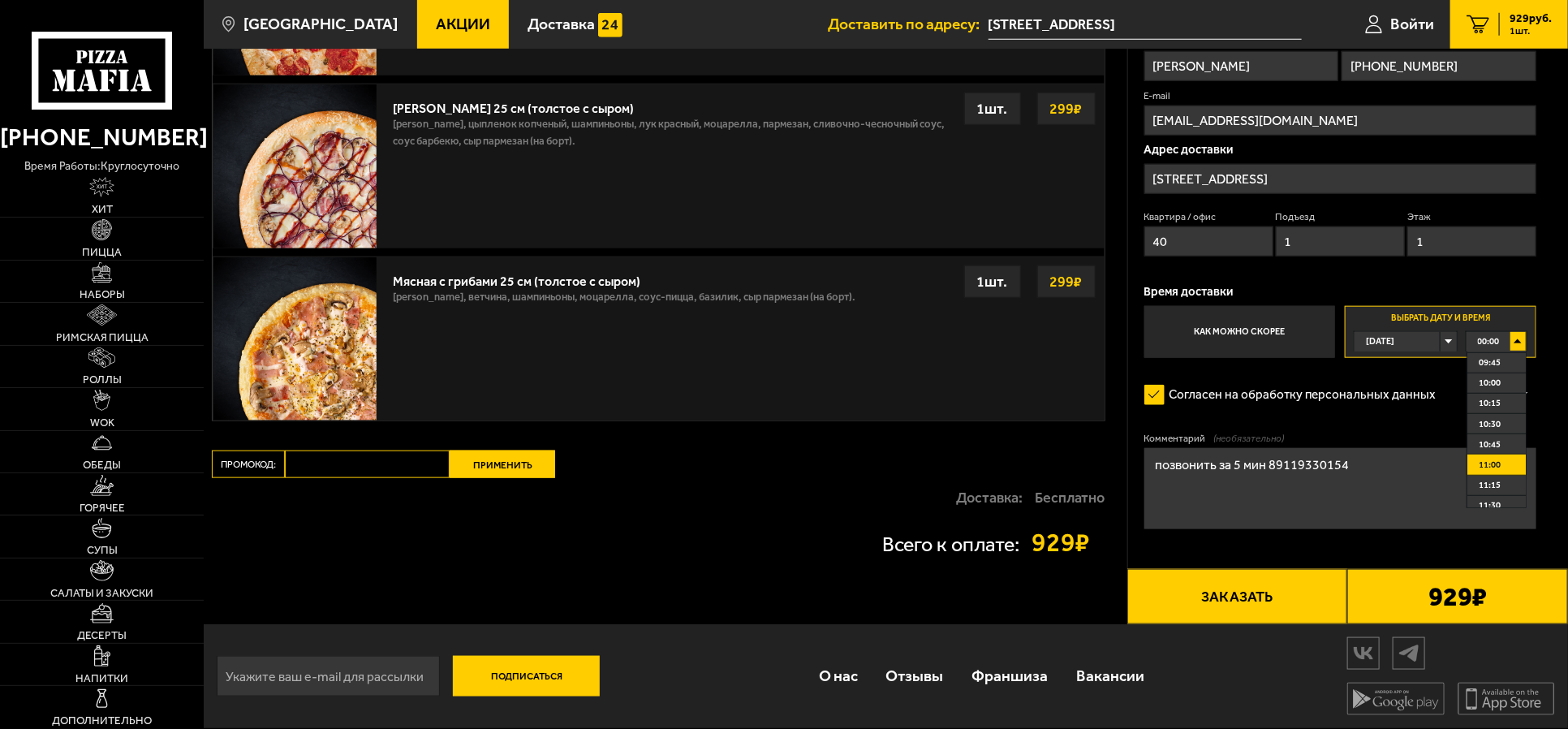
scroll to position [760, 0]
click at [1252, 453] on span "10:30" at bounding box center [1490, 459] width 22 height 18
click at [1252, 339] on div "[DATE]" at bounding box center [1397, 341] width 86 height 18
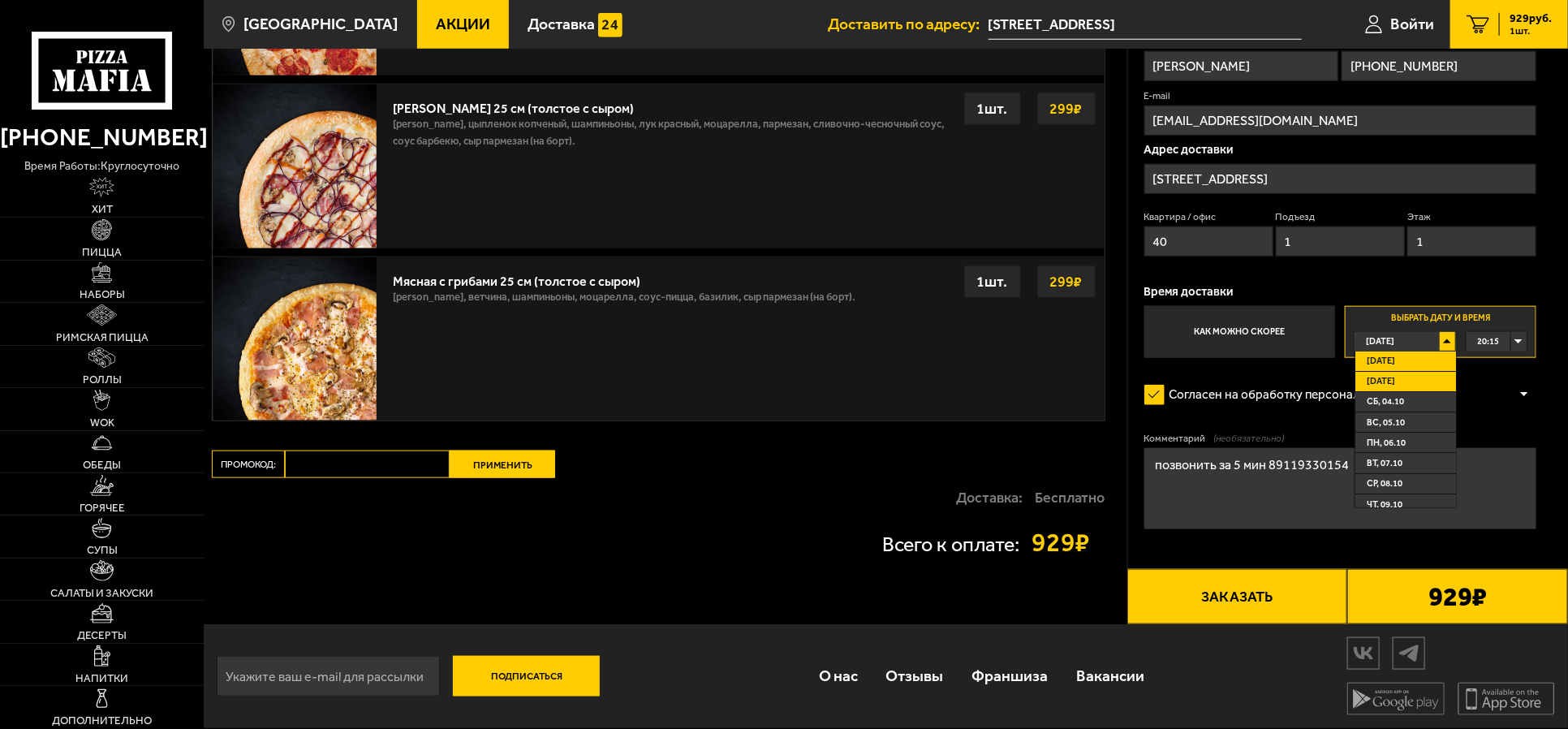
click at [1252, 375] on span "[DATE]" at bounding box center [1380, 380] width 28 height 18
click at [1252, 338] on div "00:00" at bounding box center [1497, 341] width 60 height 18
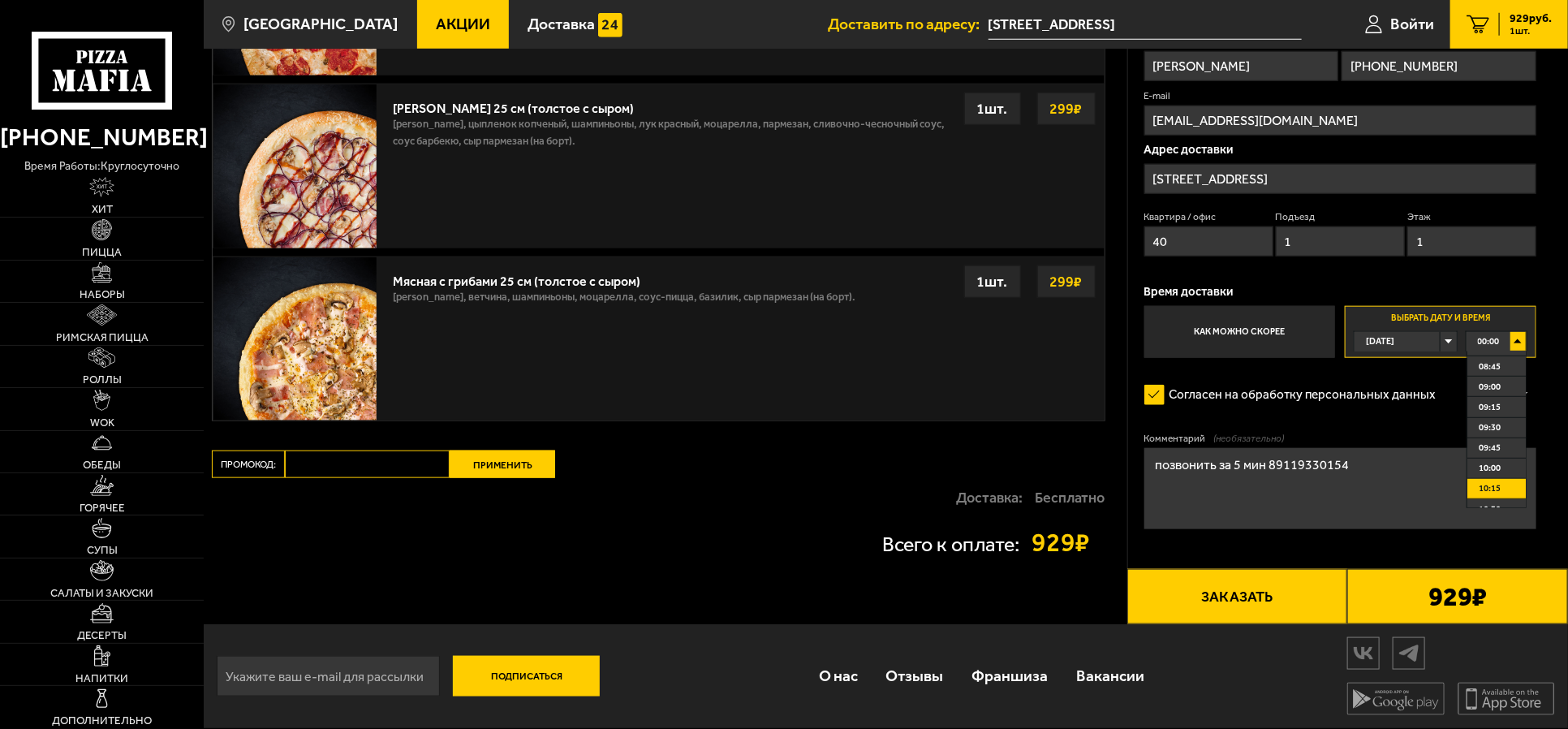
scroll to position [811, 0]
click at [1252, 408] on span "10:30" at bounding box center [1490, 408] width 22 height 18
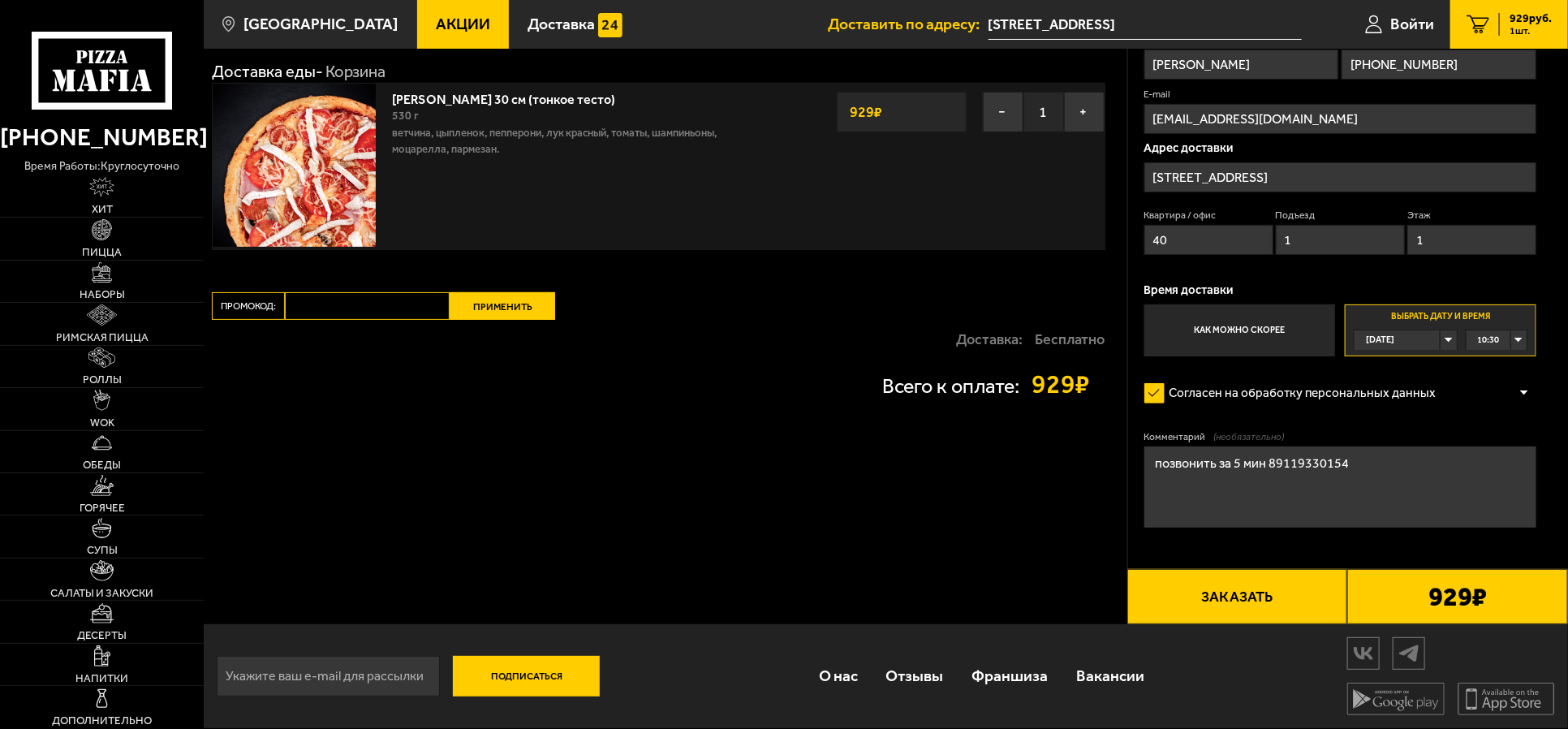
scroll to position [68, 0]
click at [1252, 343] on label "Как можно скорее" at bounding box center [1239, 330] width 191 height 52
click at [0, 0] on input "Как можно скорее" at bounding box center [0, 0] width 0 height 0
click at [1252, 326] on label "Как можно скорее" at bounding box center [1239, 330] width 191 height 52
click at [0, 0] on input "Как можно скорее" at bounding box center [0, 0] width 0 height 0
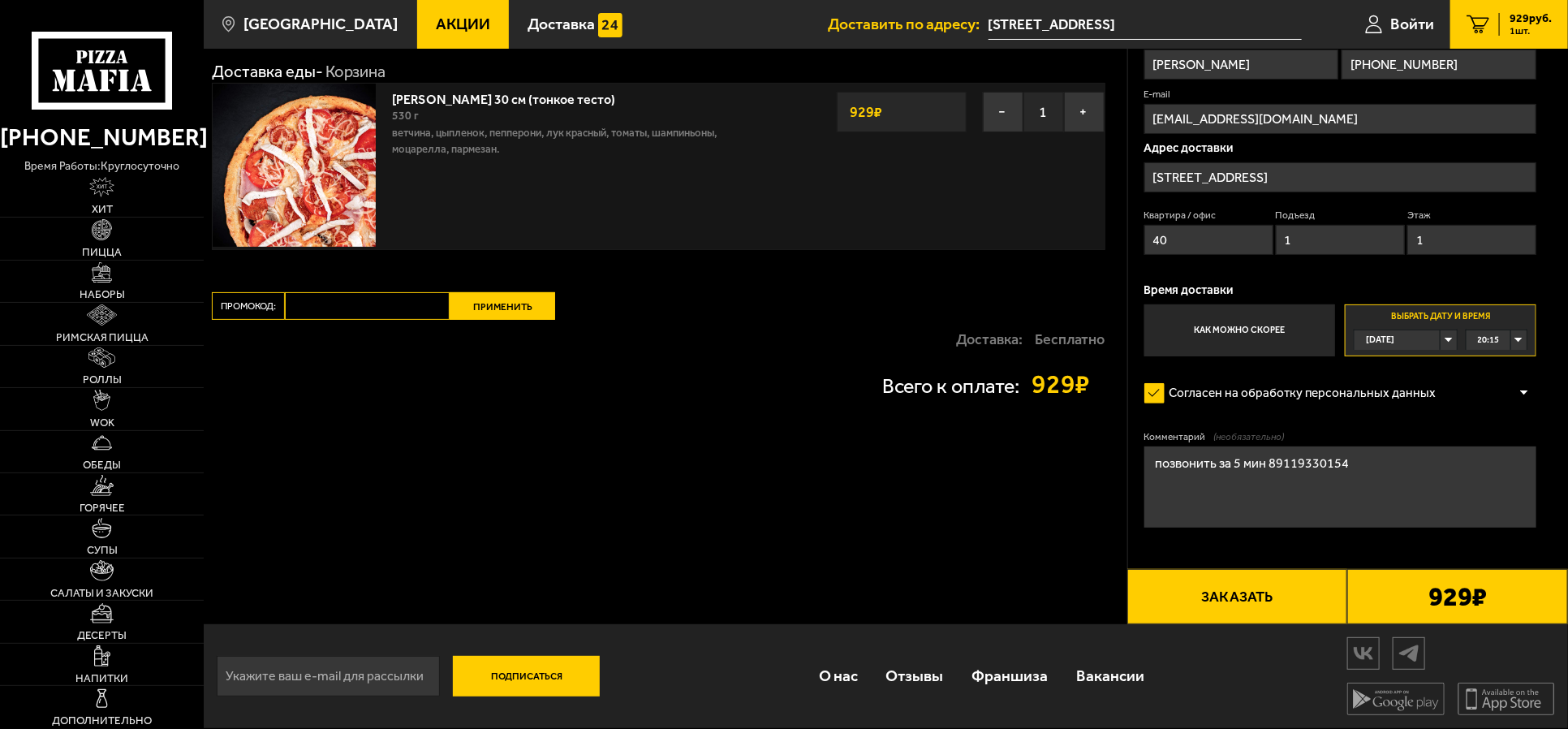
click at [1252, 266] on div "Имя [PERSON_NAME] Телефон Применить скидку Вы будете зарегистрированы автоматич…" at bounding box center [1340, 194] width 392 height 323
click at [1252, 337] on span "20:15" at bounding box center [1489, 339] width 22 height 18
click at [0, 0] on input "Выбрать дату и время [DATE] 20:15" at bounding box center [0, 0] width 0 height 0
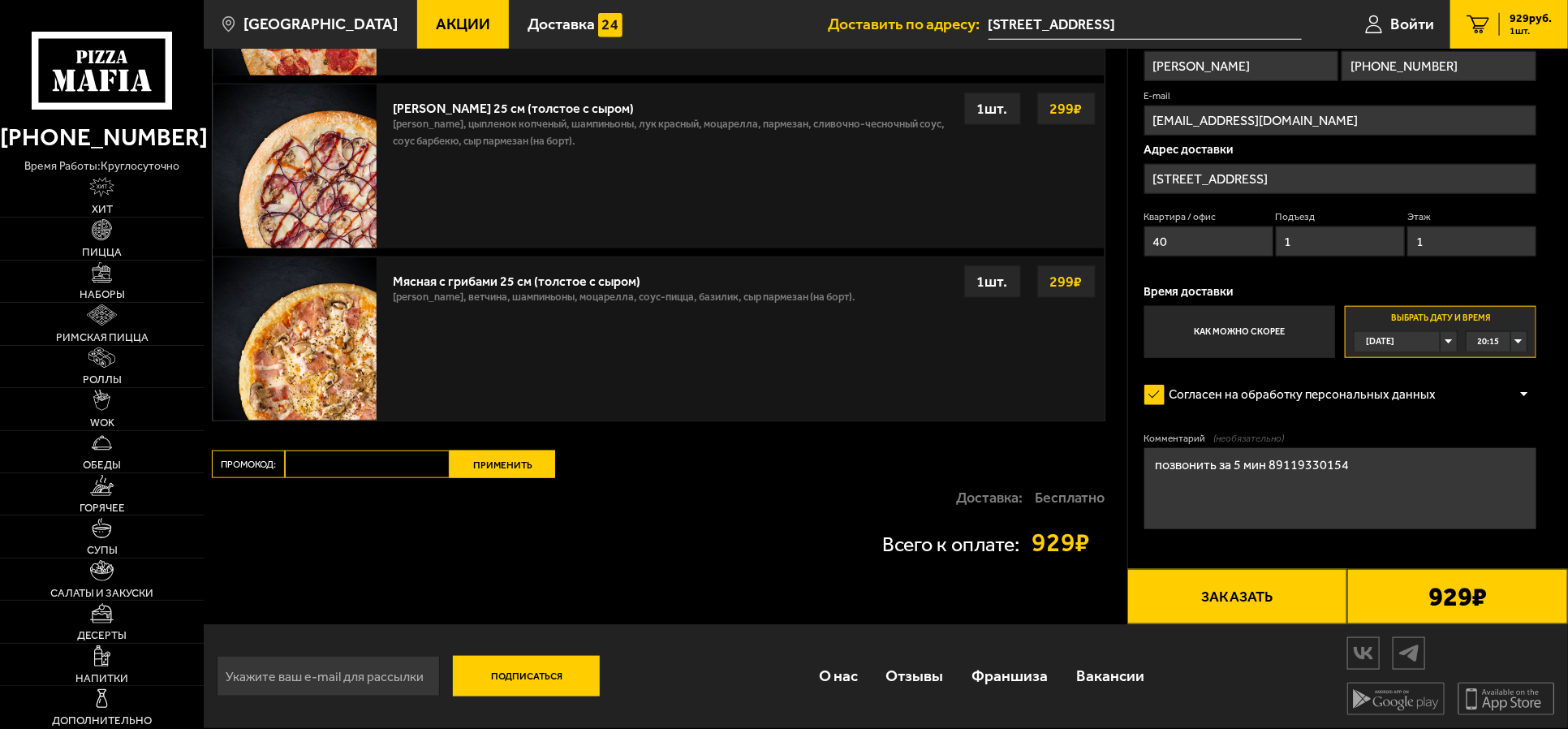
click at [1252, 338] on div "[DATE]" at bounding box center [1397, 341] width 86 height 18
click at [1252, 378] on li "[DATE]" at bounding box center [1405, 381] width 99 height 20
click at [1252, 335] on div "00:00" at bounding box center [1497, 341] width 60 height 18
click at [1252, 409] on span "10:30" at bounding box center [1490, 408] width 22 height 18
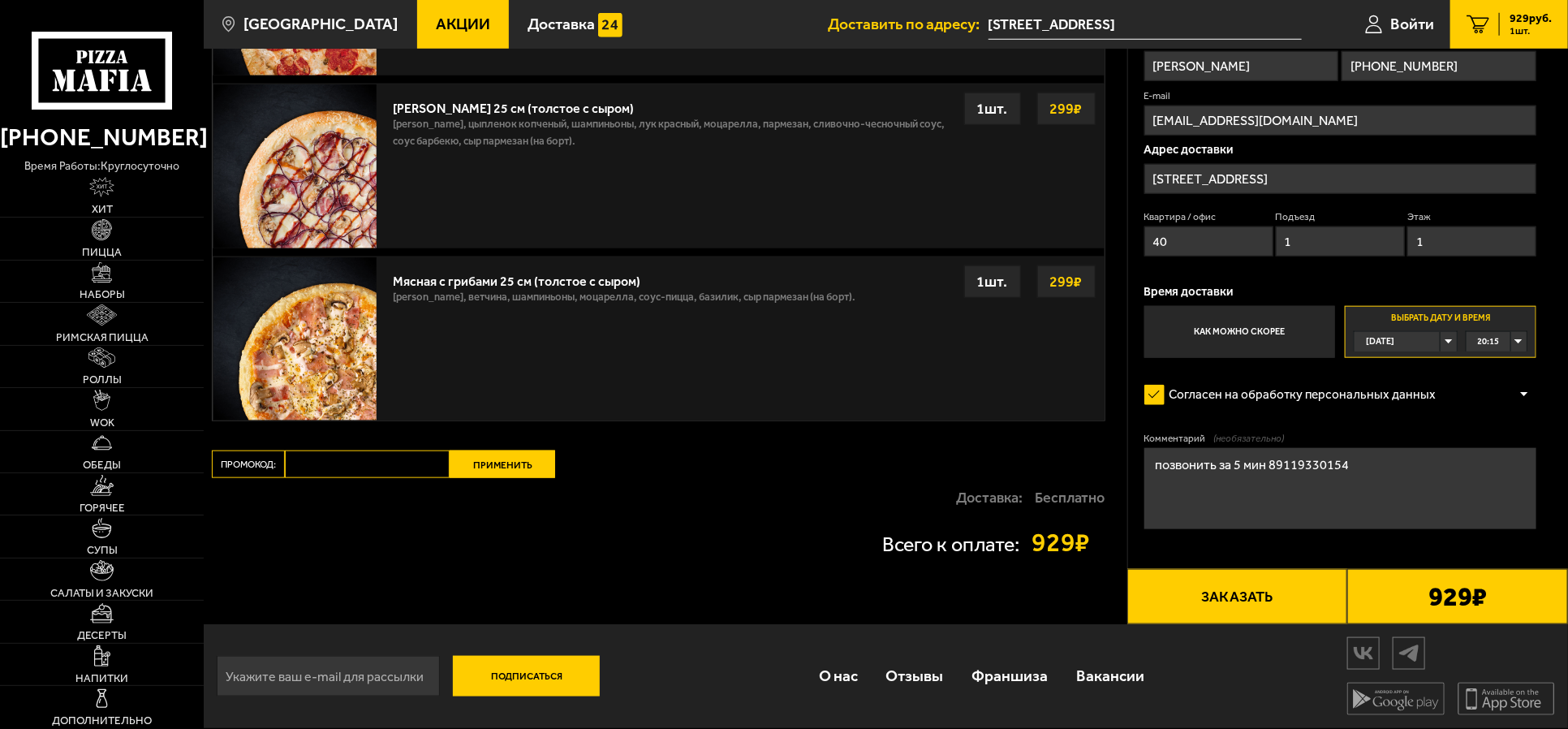
click at [1252, 339] on div "[DATE]" at bounding box center [1397, 341] width 86 height 18
click at [1252, 333] on span "[DATE]" at bounding box center [1379, 341] width 28 height 18
click at [1252, 332] on div "20:15" at bounding box center [1497, 341] width 60 height 18
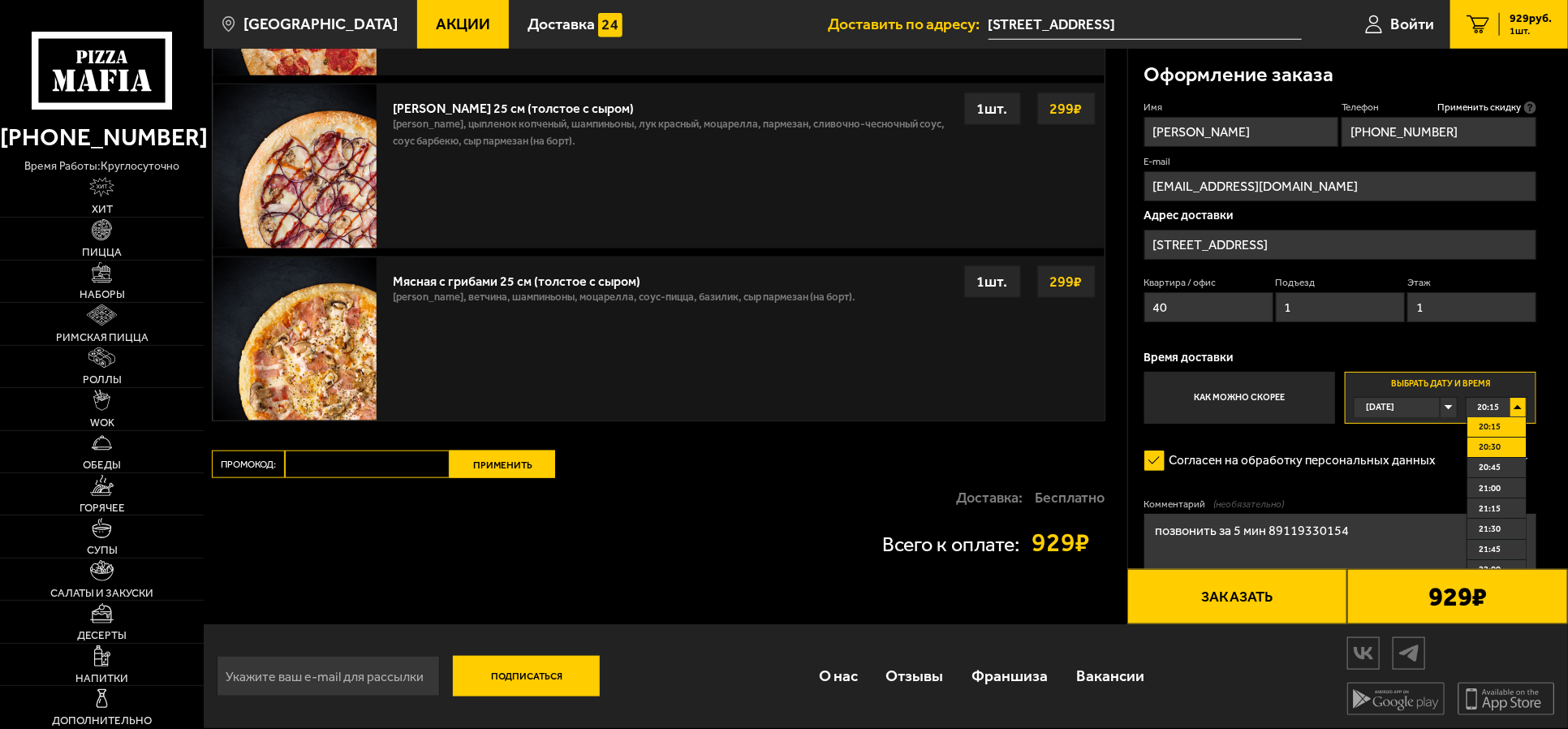
scroll to position [526, 0]
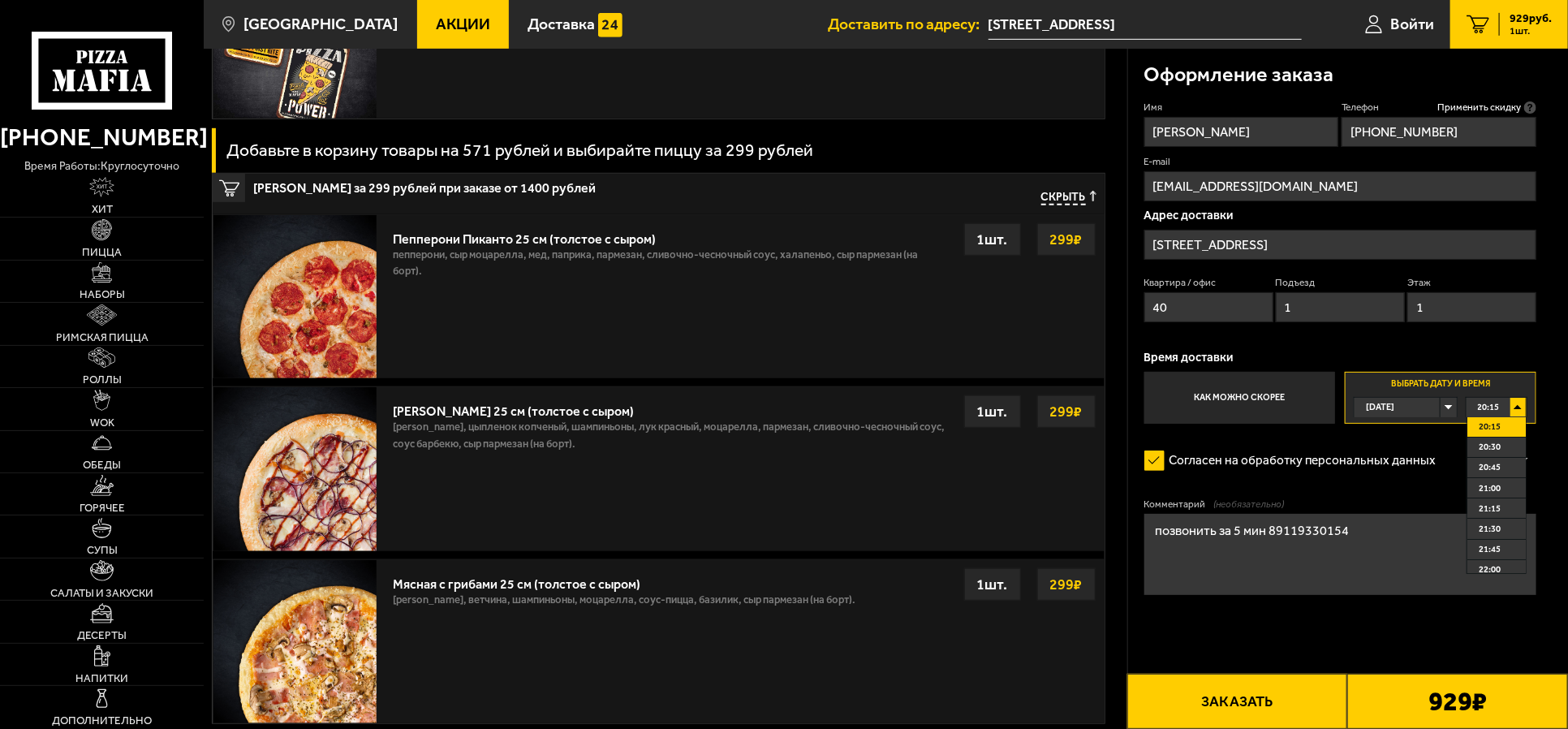
click at [1252, 407] on div "[DATE]" at bounding box center [1397, 407] width 86 height 18
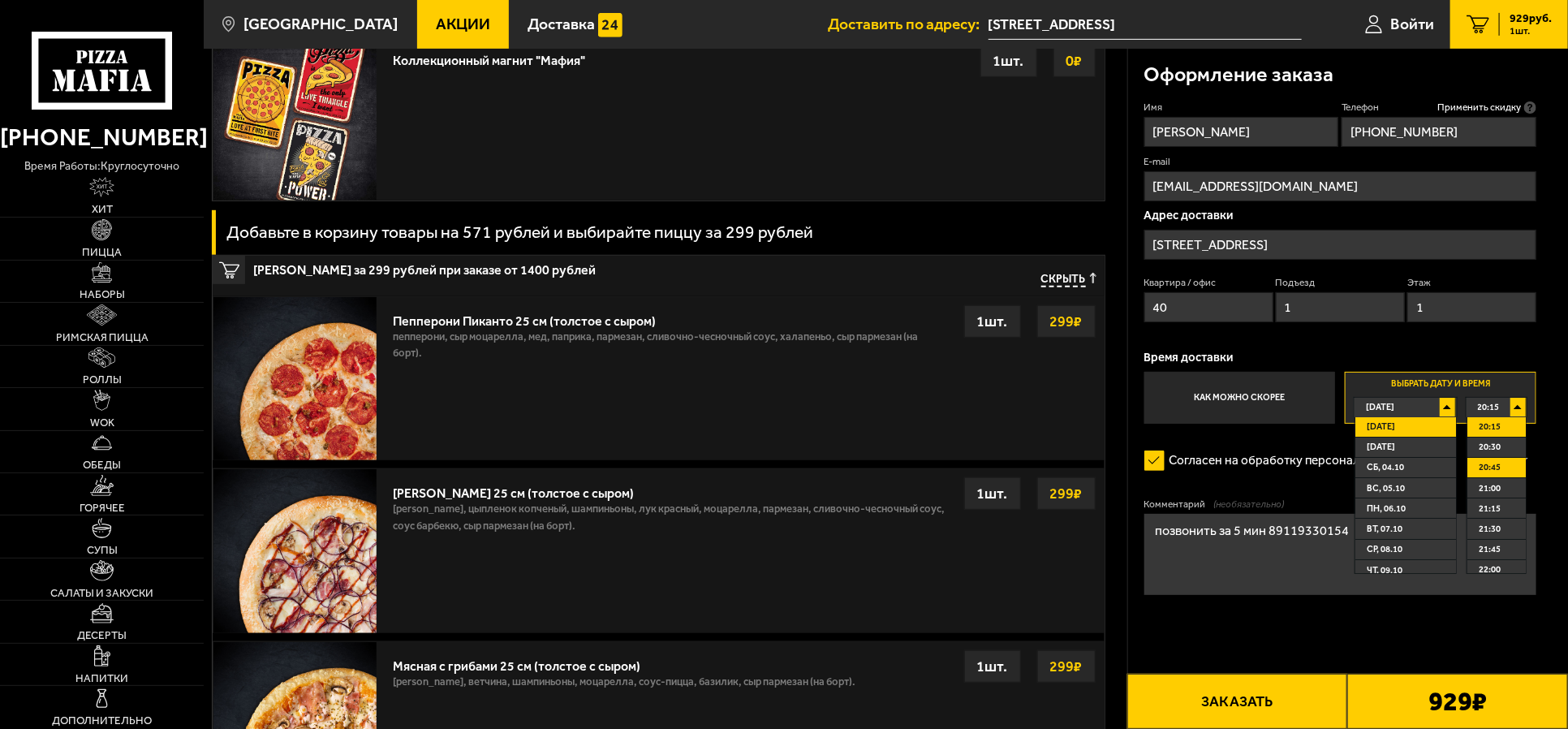
scroll to position [221, 0]
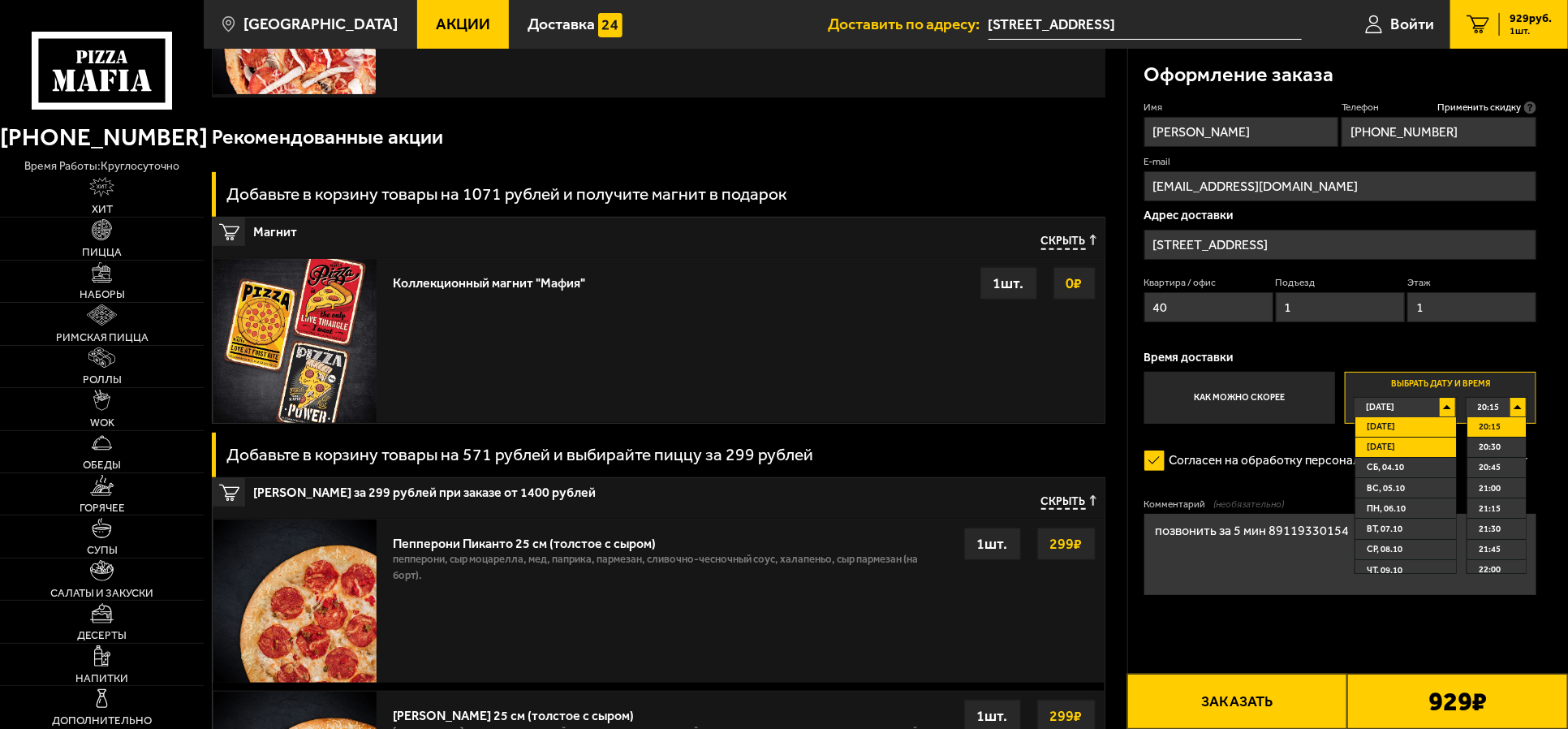
click at [1252, 448] on li "[DATE]" at bounding box center [1405, 448] width 99 height 20
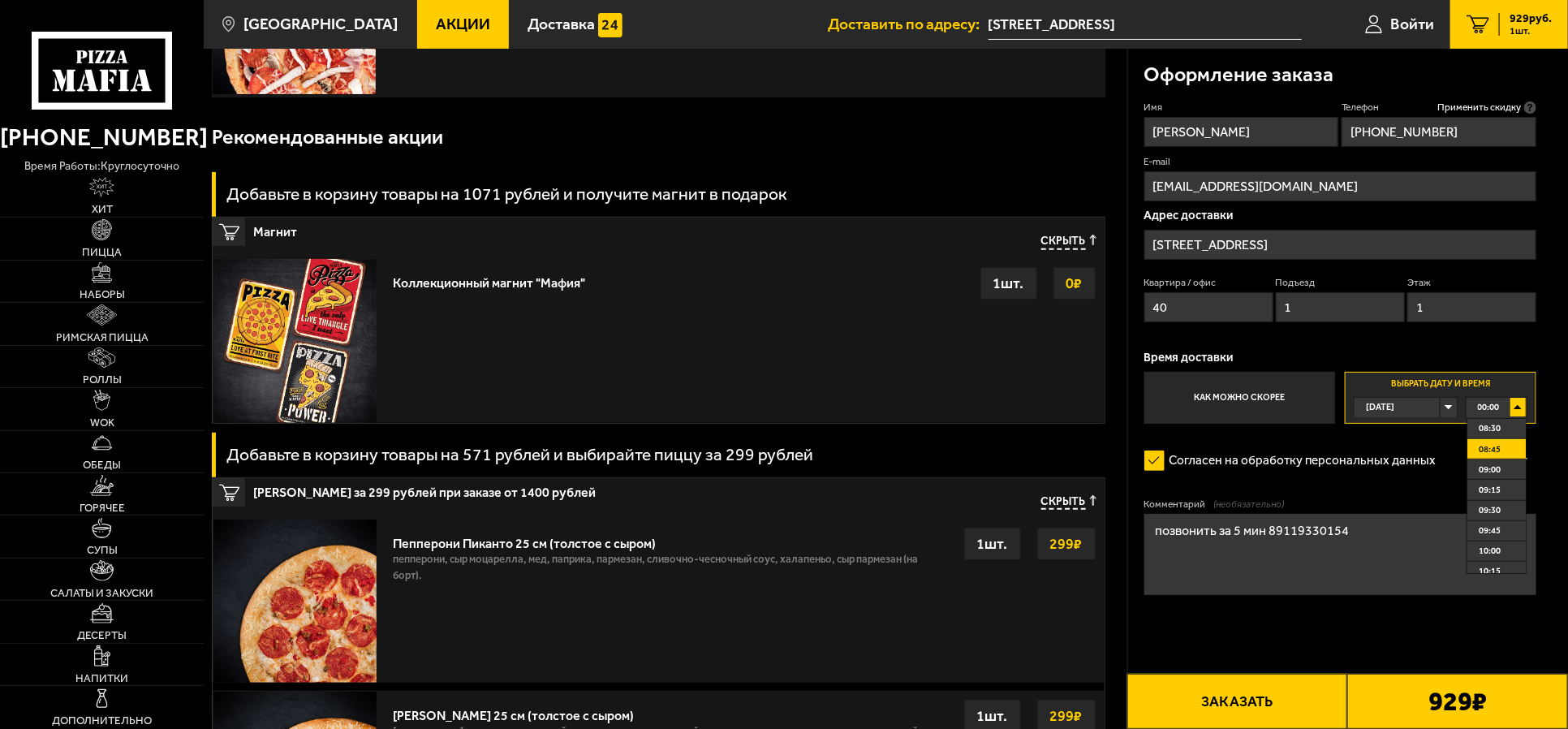
scroll to position [811, 0]
click at [1252, 479] on span "10:30" at bounding box center [1490, 474] width 22 height 18
click at [1252, 393] on label "Выбрать дату и время [DATE] 20:15" at bounding box center [1439, 397] width 191 height 52
click at [1252, 388] on label "Выбрать дату и время [DATE] 20:15" at bounding box center [1439, 397] width 191 height 52
click at [1252, 379] on label "Выбрать дату и время [DATE] 20:15" at bounding box center [1439, 397] width 191 height 52
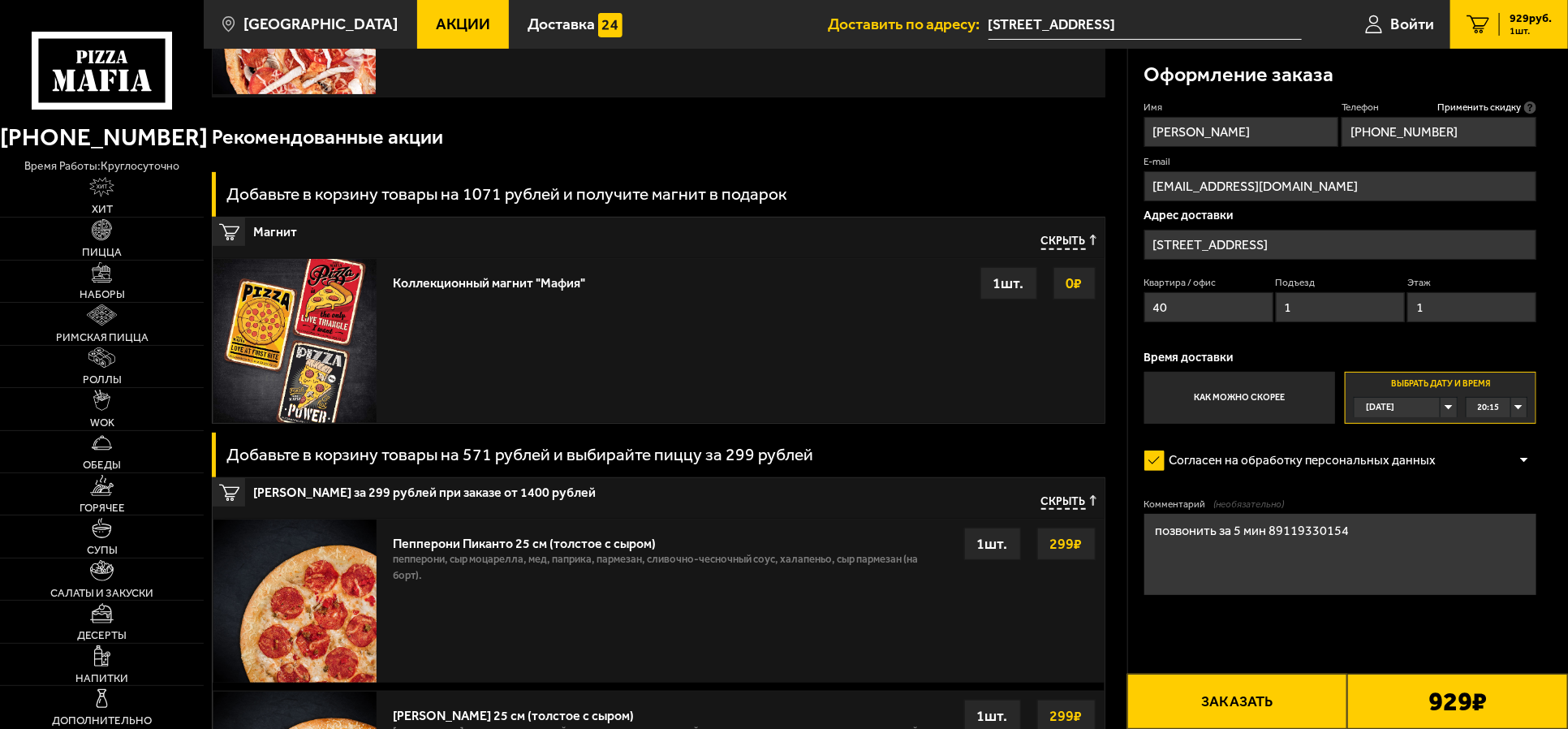
click at [1252, 408] on div "20:15" at bounding box center [1497, 407] width 60 height 18
click at [1252, 401] on div "[DATE]" at bounding box center [1397, 407] width 86 height 18
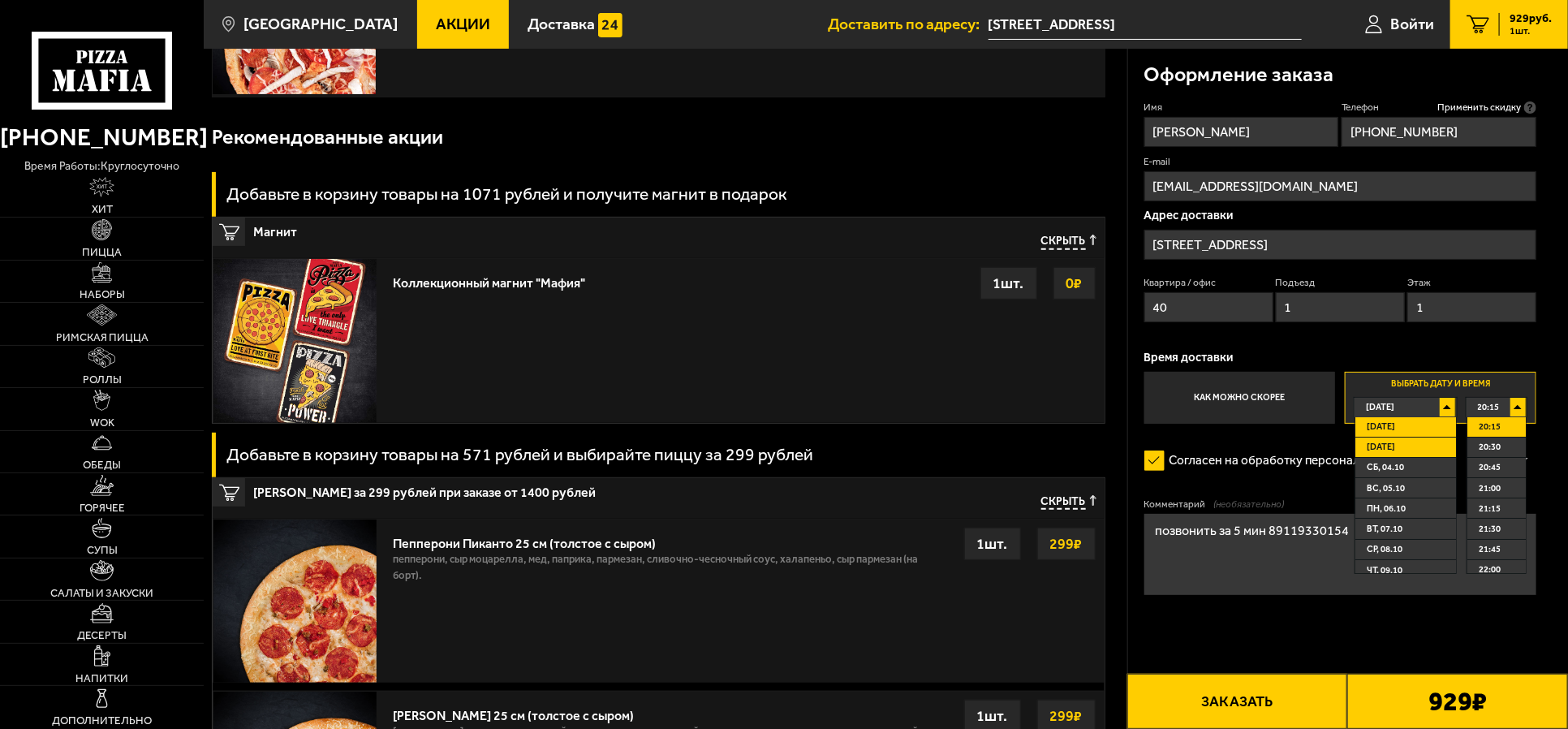
click at [1252, 443] on span "[DATE]" at bounding box center [1380, 447] width 28 height 18
click at [1252, 401] on div "[DATE]" at bounding box center [1397, 407] width 86 height 18
click at [1252, 453] on li "[DATE]" at bounding box center [1405, 448] width 99 height 20
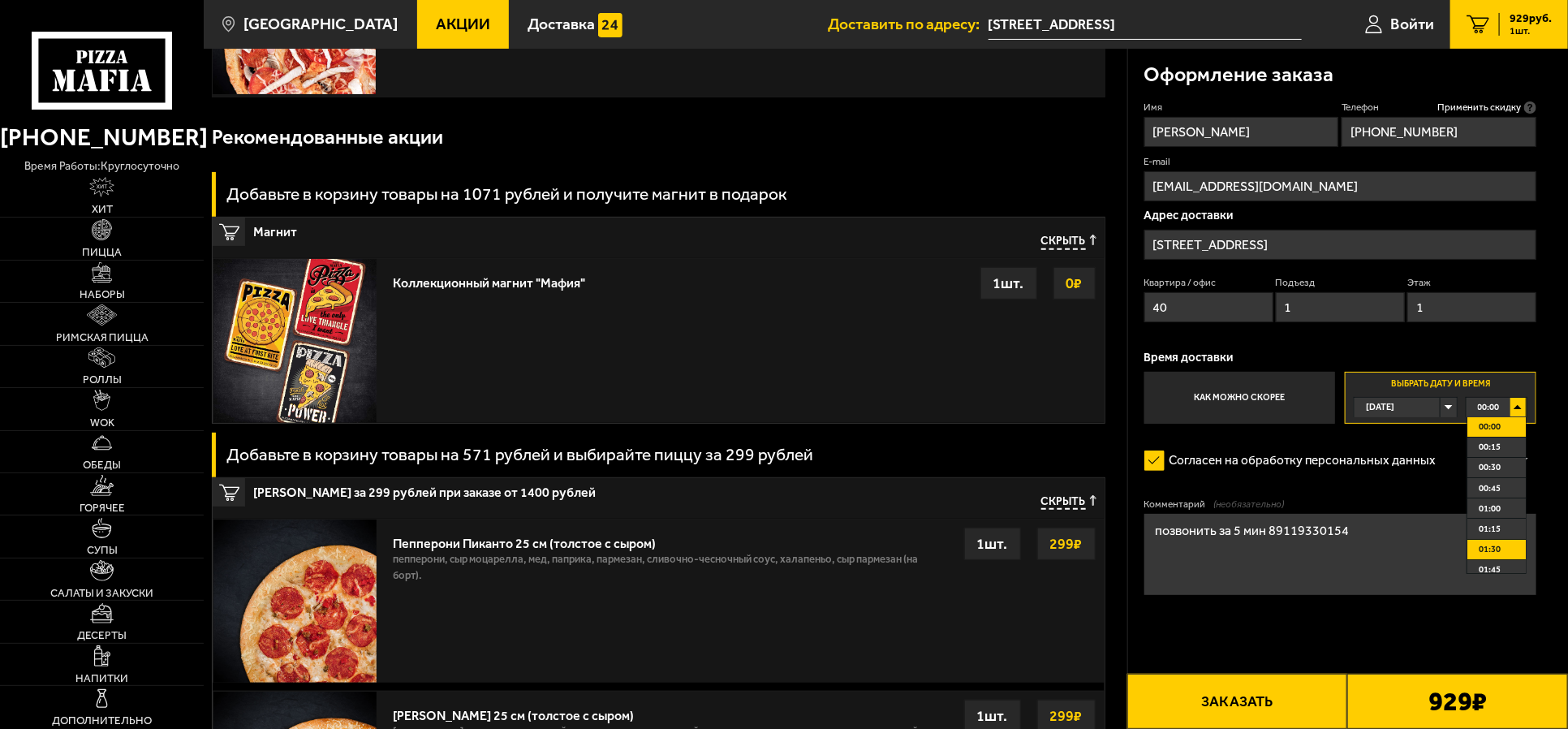
click at [1252, 547] on span "01:30" at bounding box center [1490, 549] width 22 height 18
click at [1252, 407] on div "01:30" at bounding box center [1497, 407] width 60 height 18
click at [1252, 564] on span "01:45" at bounding box center [1490, 569] width 22 height 18
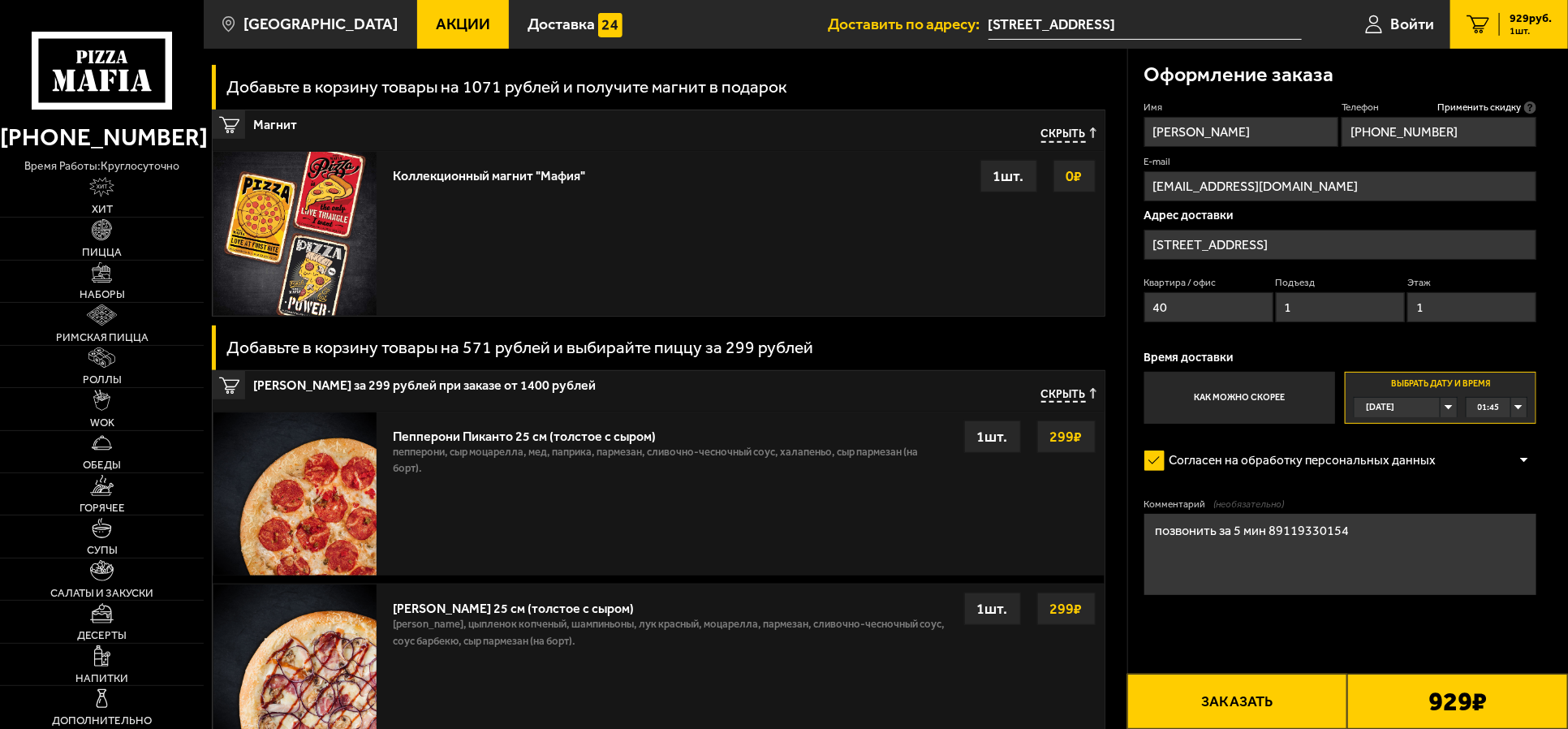
scroll to position [526, 0]
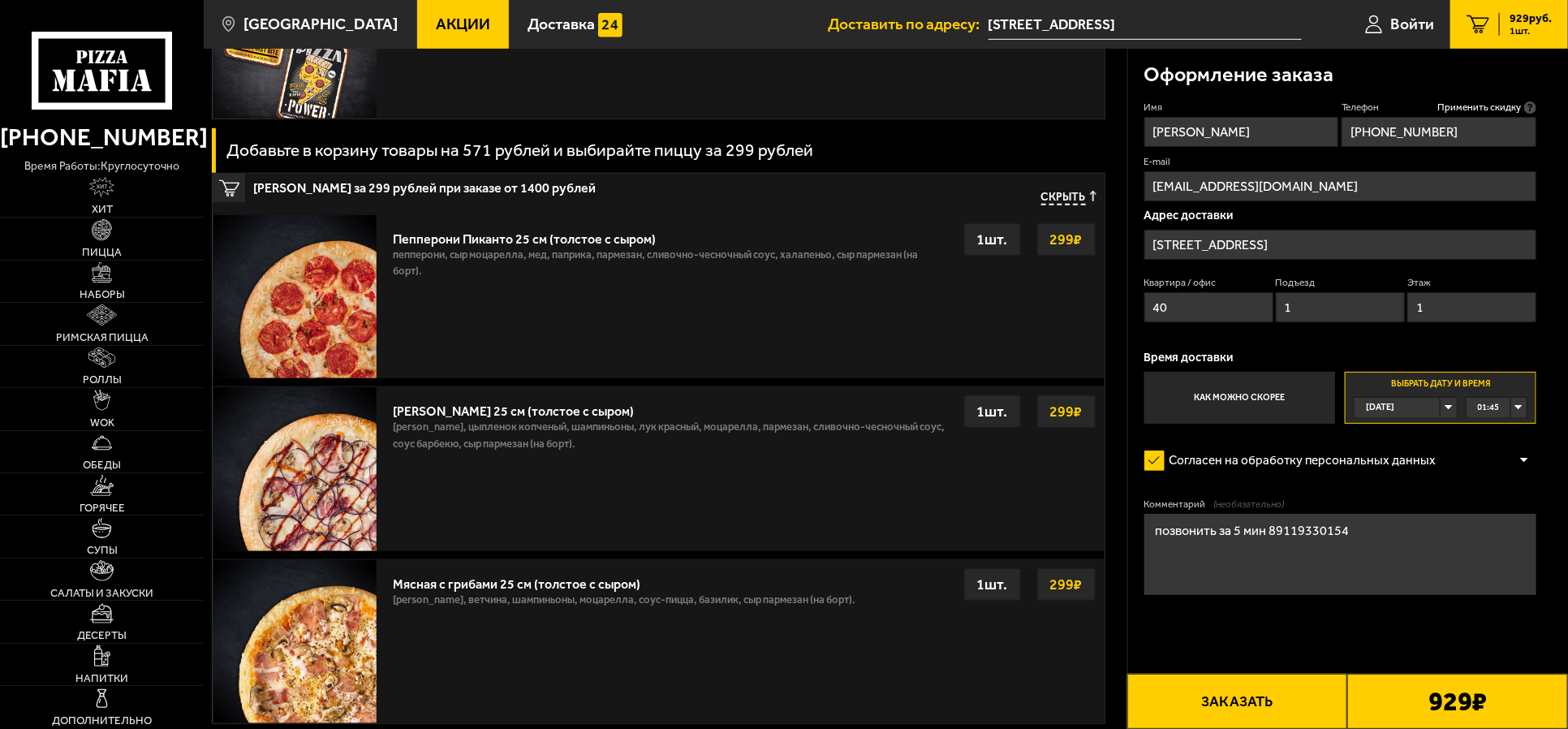
click at [1252, 408] on label "Выбрать дату и время [DATE] 01:45" at bounding box center [1439, 397] width 191 height 52
click at [1252, 405] on div "01:45" at bounding box center [1497, 407] width 60 height 18
click at [1252, 476] on span "10:30" at bounding box center [1490, 474] width 22 height 18
click at [1252, 403] on div "[DATE]" at bounding box center [1397, 407] width 86 height 18
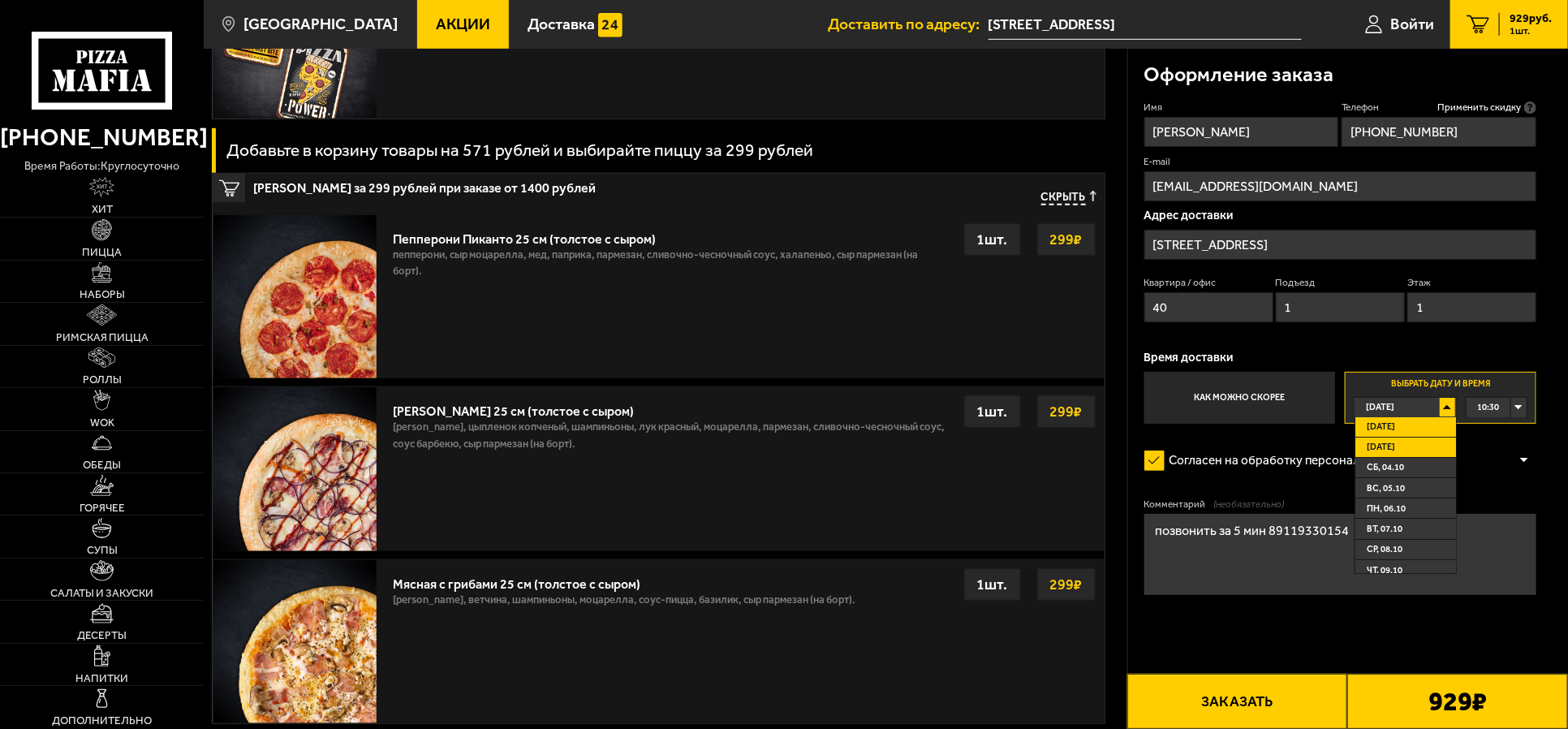
click at [1252, 450] on li "[DATE]" at bounding box center [1405, 448] width 99 height 20
click at [1252, 410] on div "00:00" at bounding box center [1497, 407] width 60 height 18
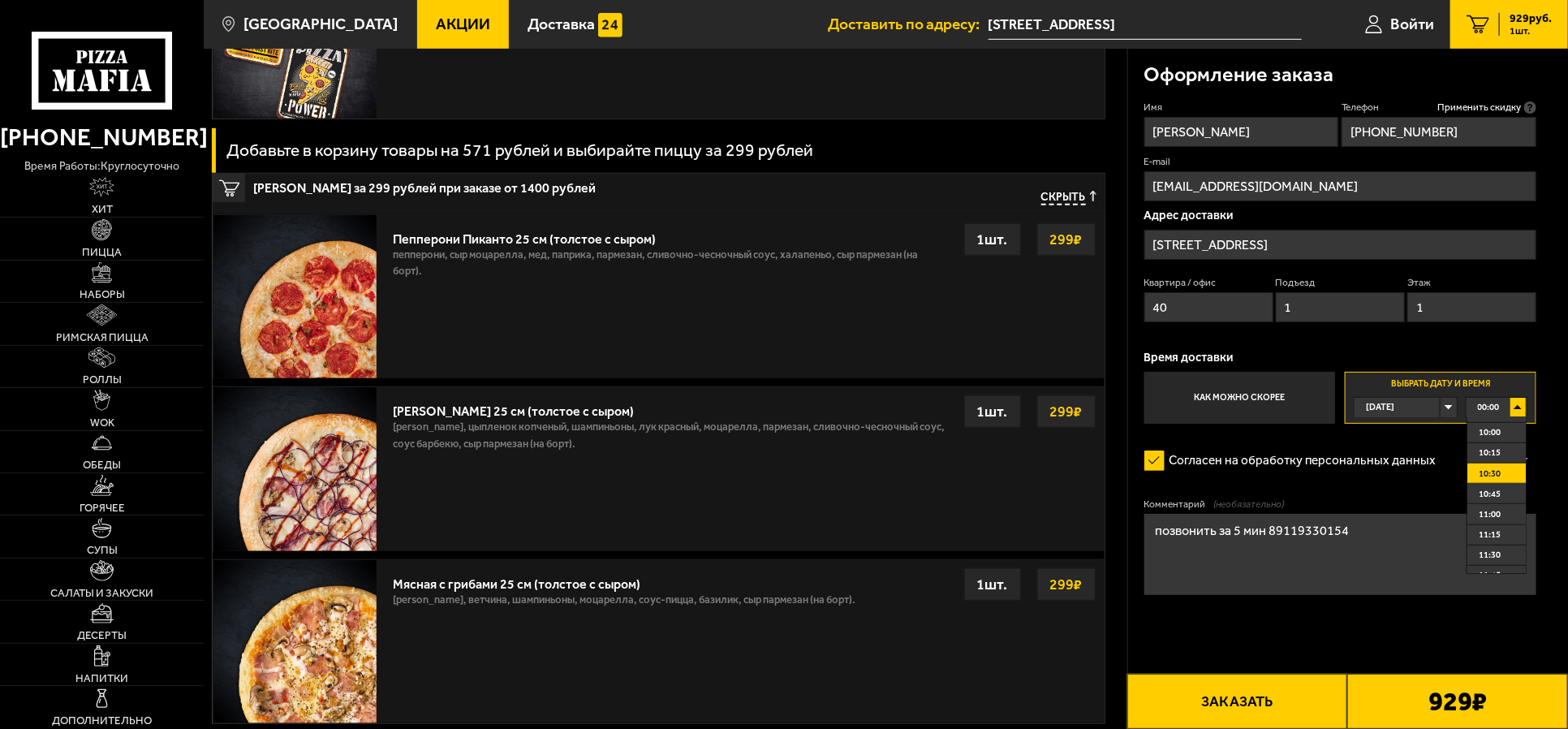
click at [1252, 475] on span "10:30" at bounding box center [1490, 474] width 22 height 18
click at [1252, 402] on div "20:15" at bounding box center [1497, 407] width 60 height 18
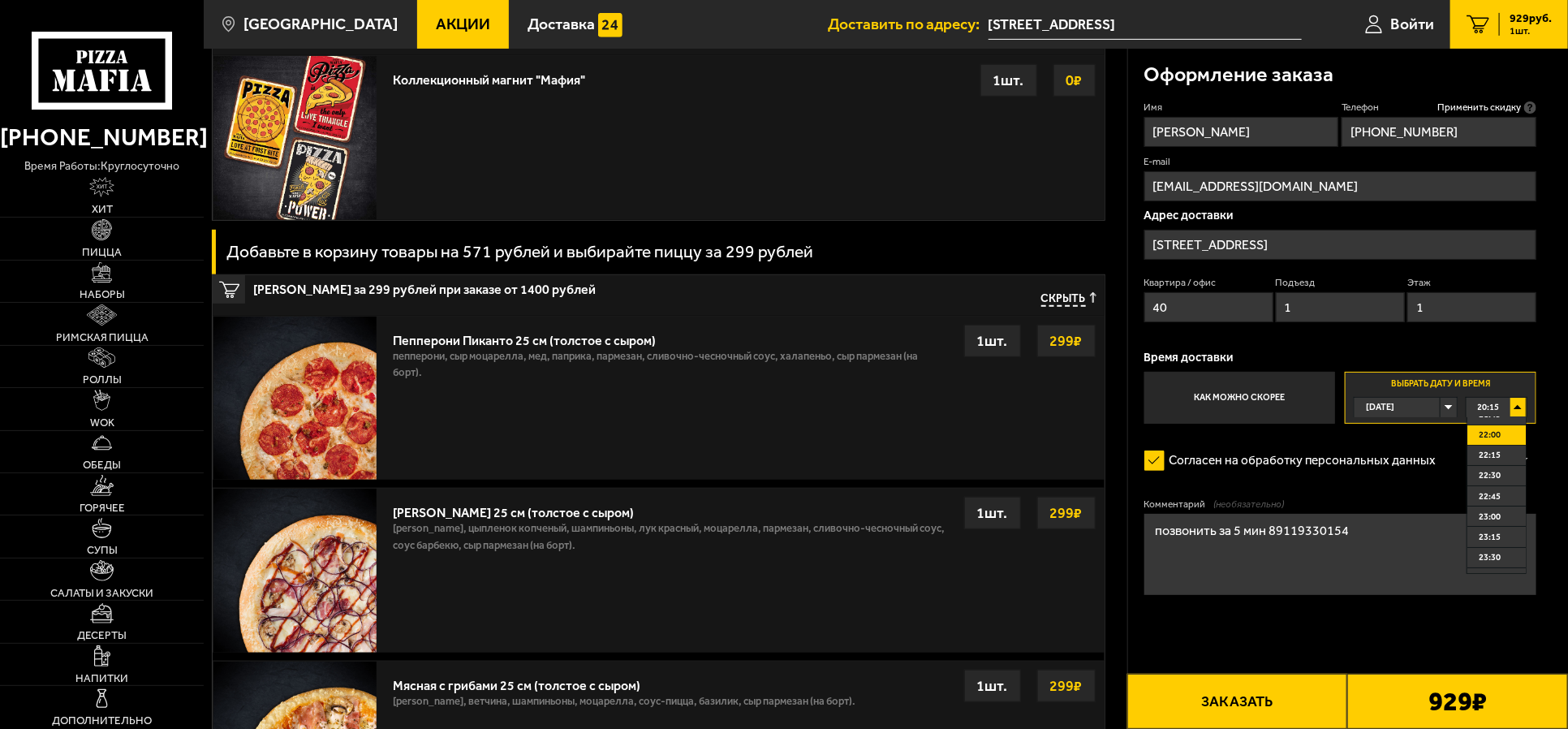
scroll to position [151, 0]
click at [1252, 561] on span "23:45" at bounding box center [1490, 563] width 22 height 18
click at [1252, 403] on div "[DATE]" at bounding box center [1397, 407] width 86 height 18
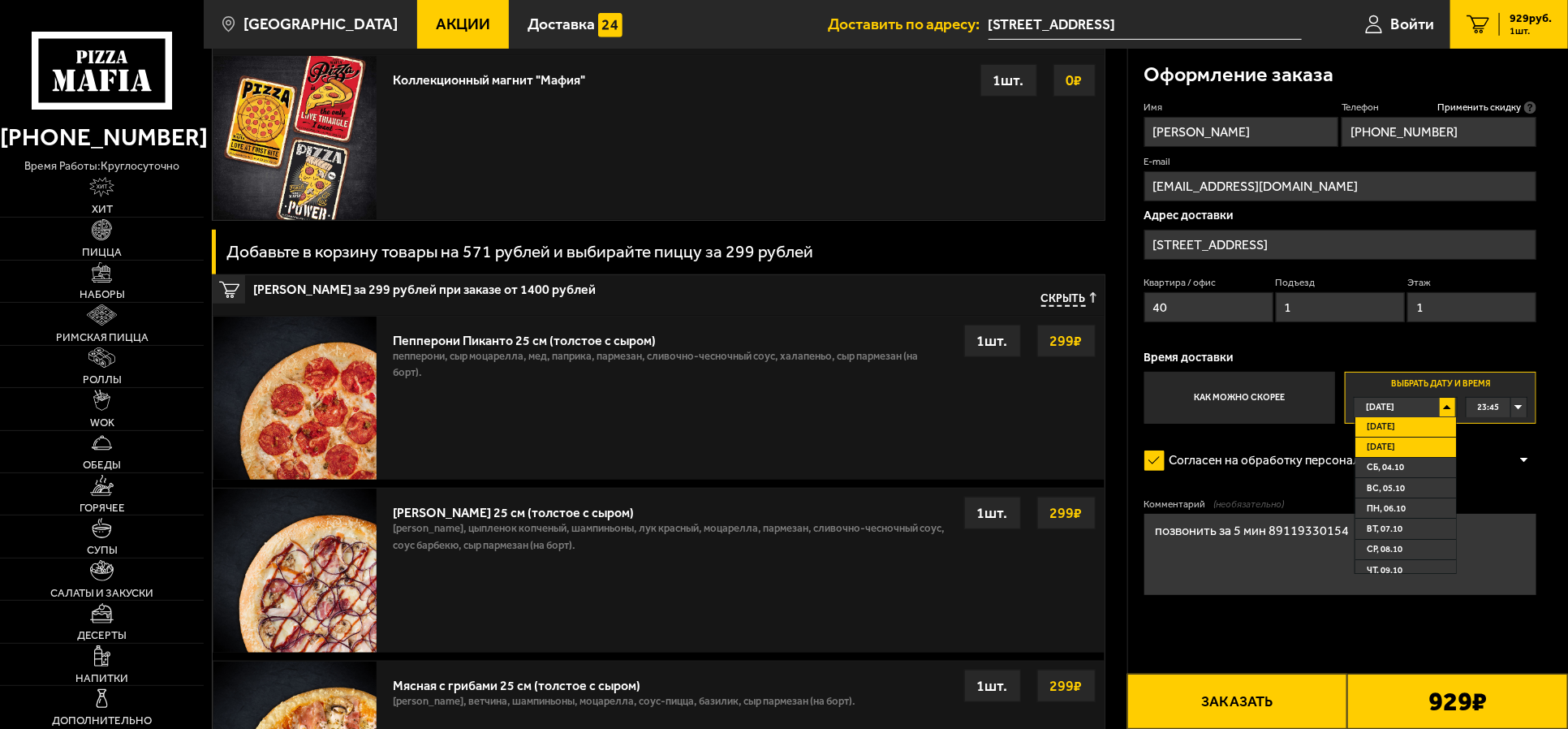
click at [1252, 451] on li "[DATE]" at bounding box center [1405, 448] width 99 height 20
click at [1252, 410] on div "00:00" at bounding box center [1497, 407] width 60 height 18
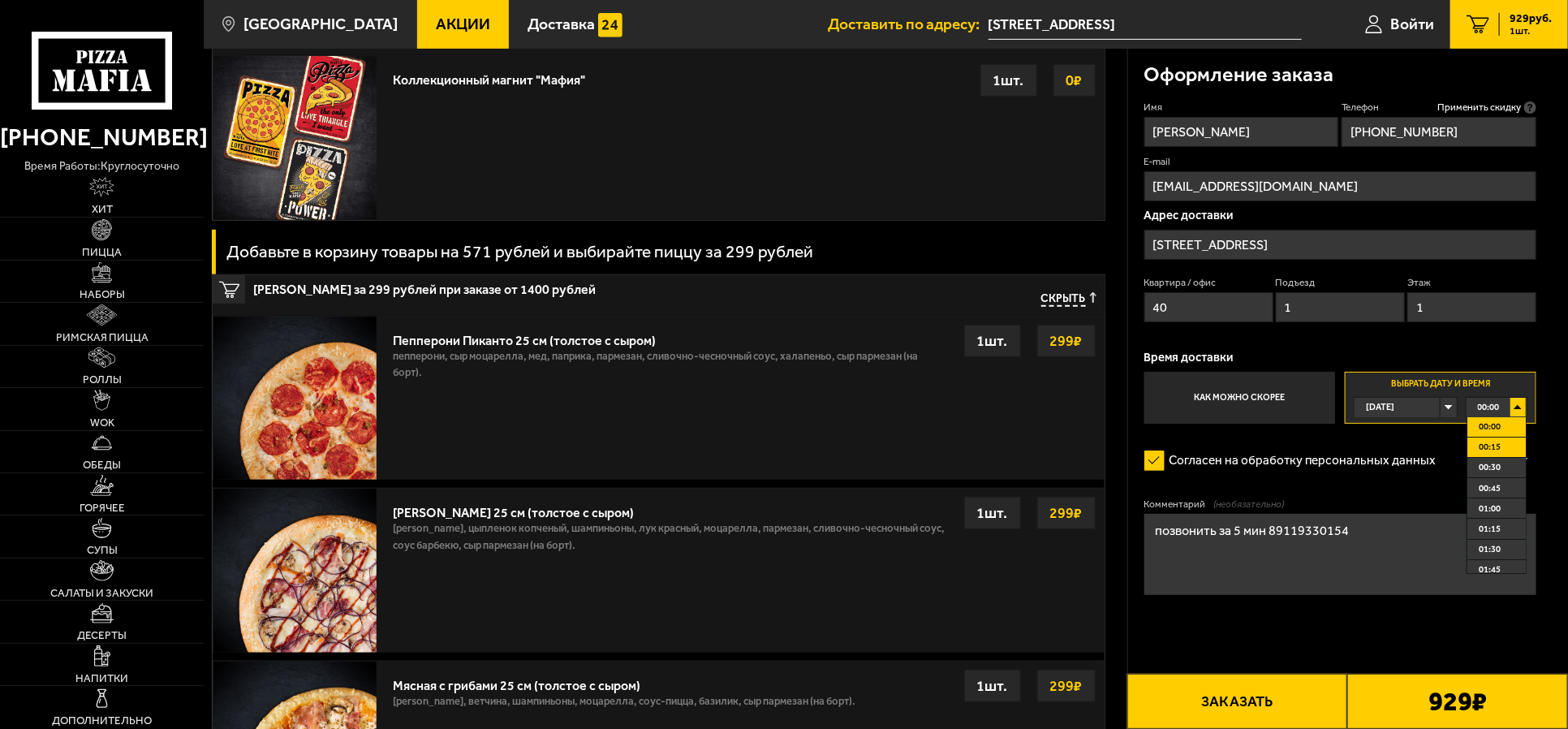
click at [1252, 440] on li "00:15" at bounding box center [1497, 448] width 58 height 20
click at [1252, 408] on div "00:15" at bounding box center [1497, 407] width 60 height 18
click at [1252, 467] on li "00:30" at bounding box center [1497, 468] width 58 height 20
click at [1252, 411] on div "00:30" at bounding box center [1497, 407] width 60 height 18
click at [1252, 409] on span "00:30" at bounding box center [1489, 407] width 22 height 18
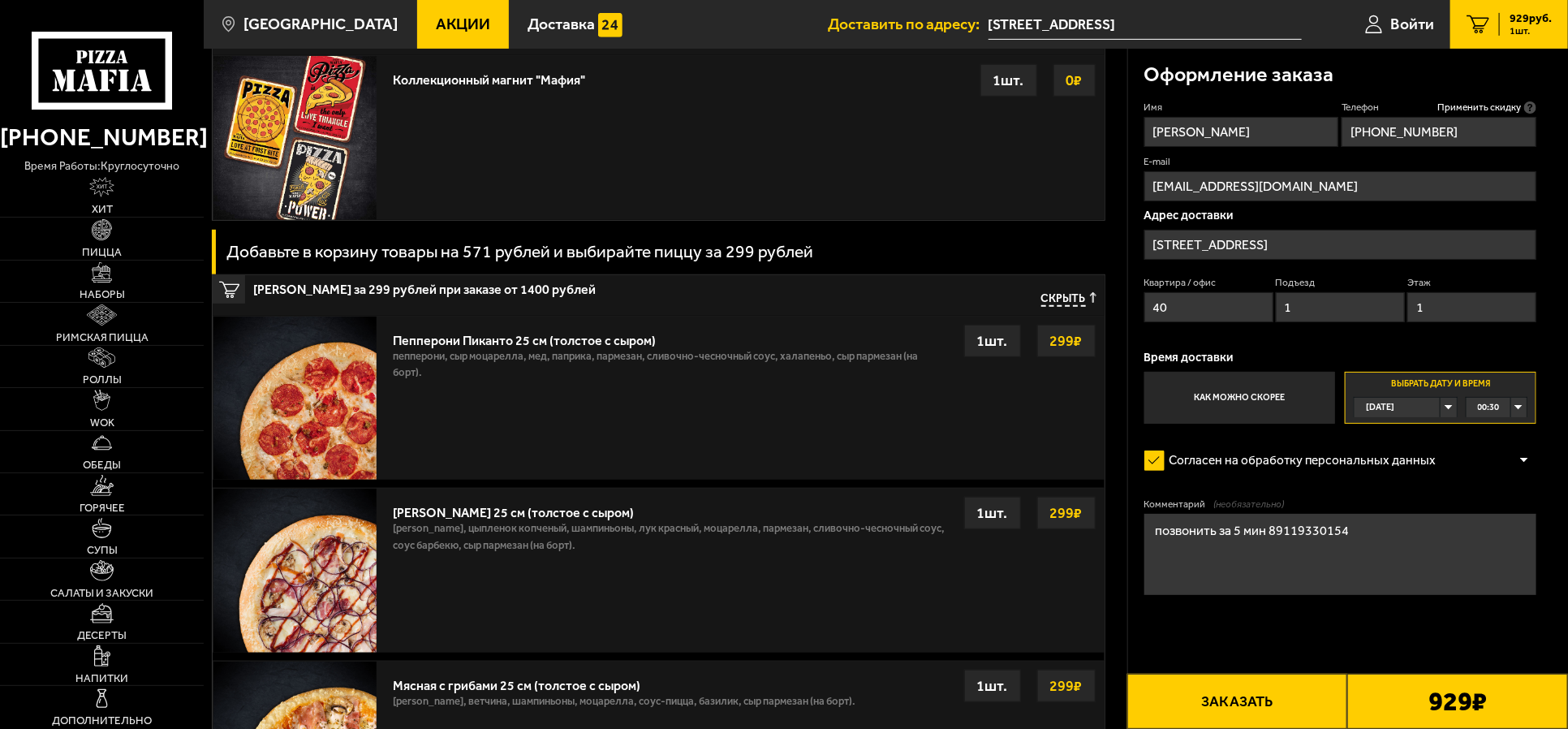
click at [1252, 409] on span "00:30" at bounding box center [1489, 407] width 22 height 18
click at [1252, 487] on span "00:45" at bounding box center [1490, 488] width 22 height 18
click at [1252, 401] on div "00:45" at bounding box center [1497, 407] width 60 height 18
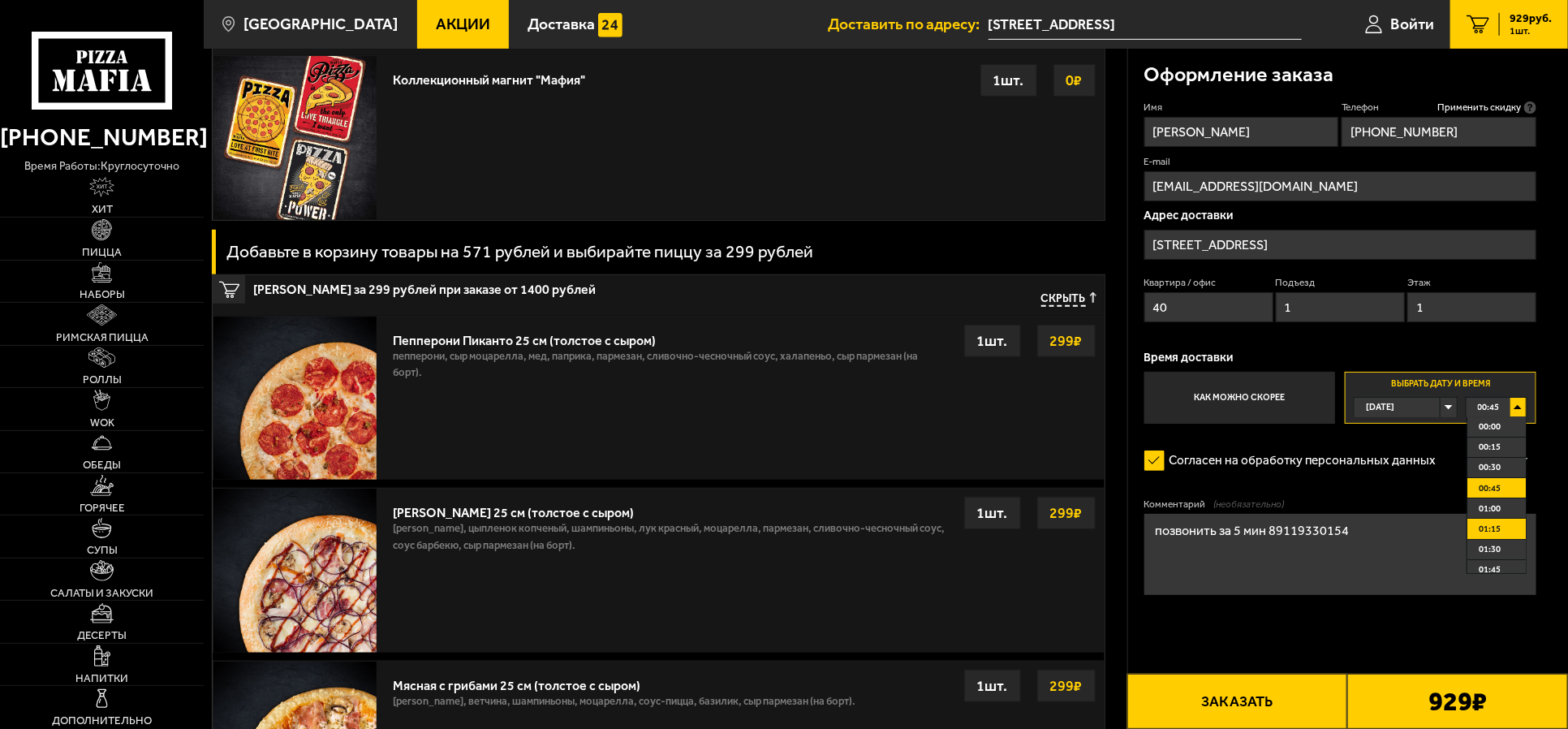
click at [1252, 522] on li "01:15" at bounding box center [1497, 528] width 58 height 20
click at [1252, 401] on div "01:15" at bounding box center [1497, 407] width 60 height 18
click at [1252, 520] on li "03:30" at bounding box center [1497, 511] width 58 height 20
click at [1252, 406] on div "03:30" at bounding box center [1497, 407] width 60 height 18
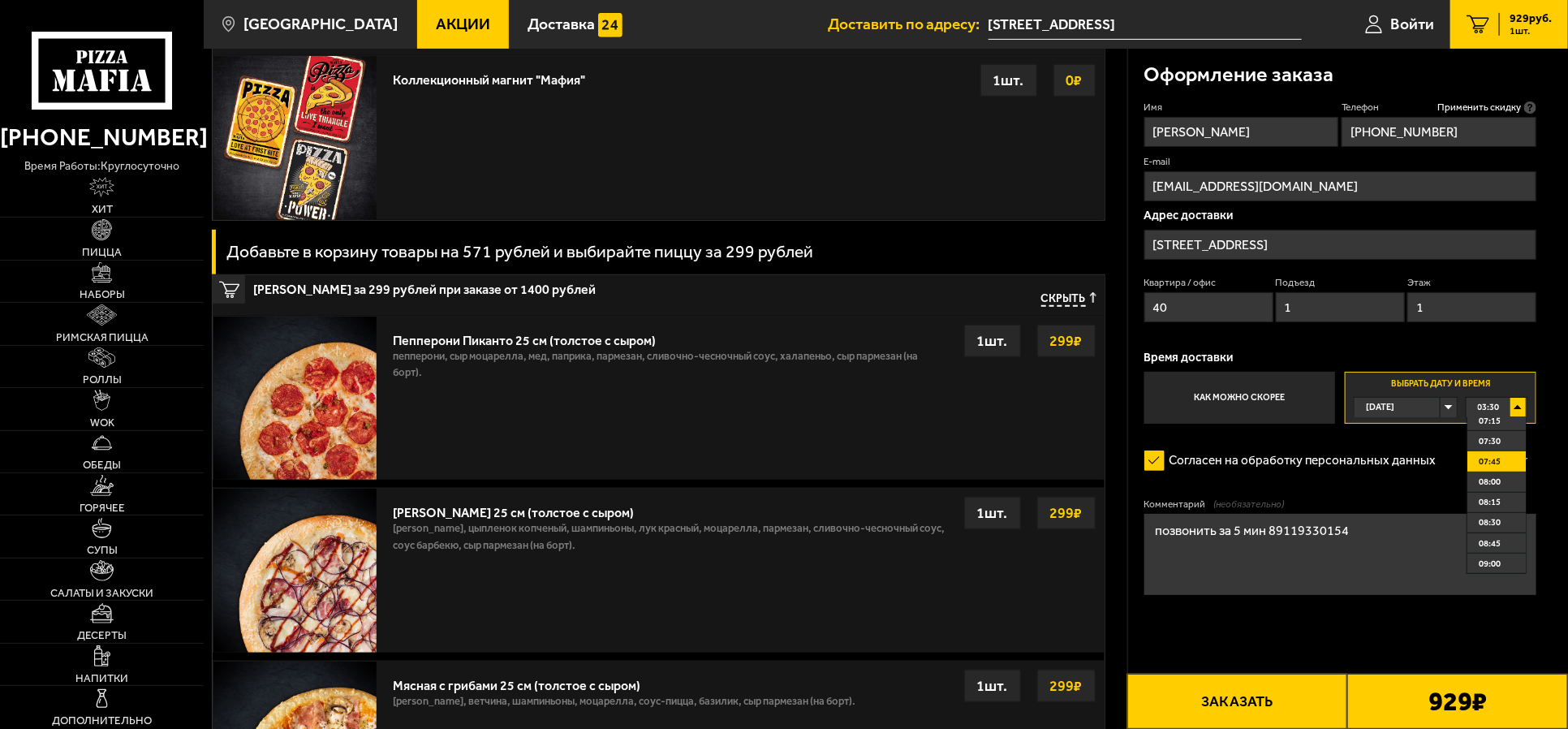
scroll to position [710, 0]
click at [1252, 528] on span "10:00" at bounding box center [1490, 534] width 22 height 18
click at [1252, 404] on div "10:00" at bounding box center [1497, 407] width 60 height 18
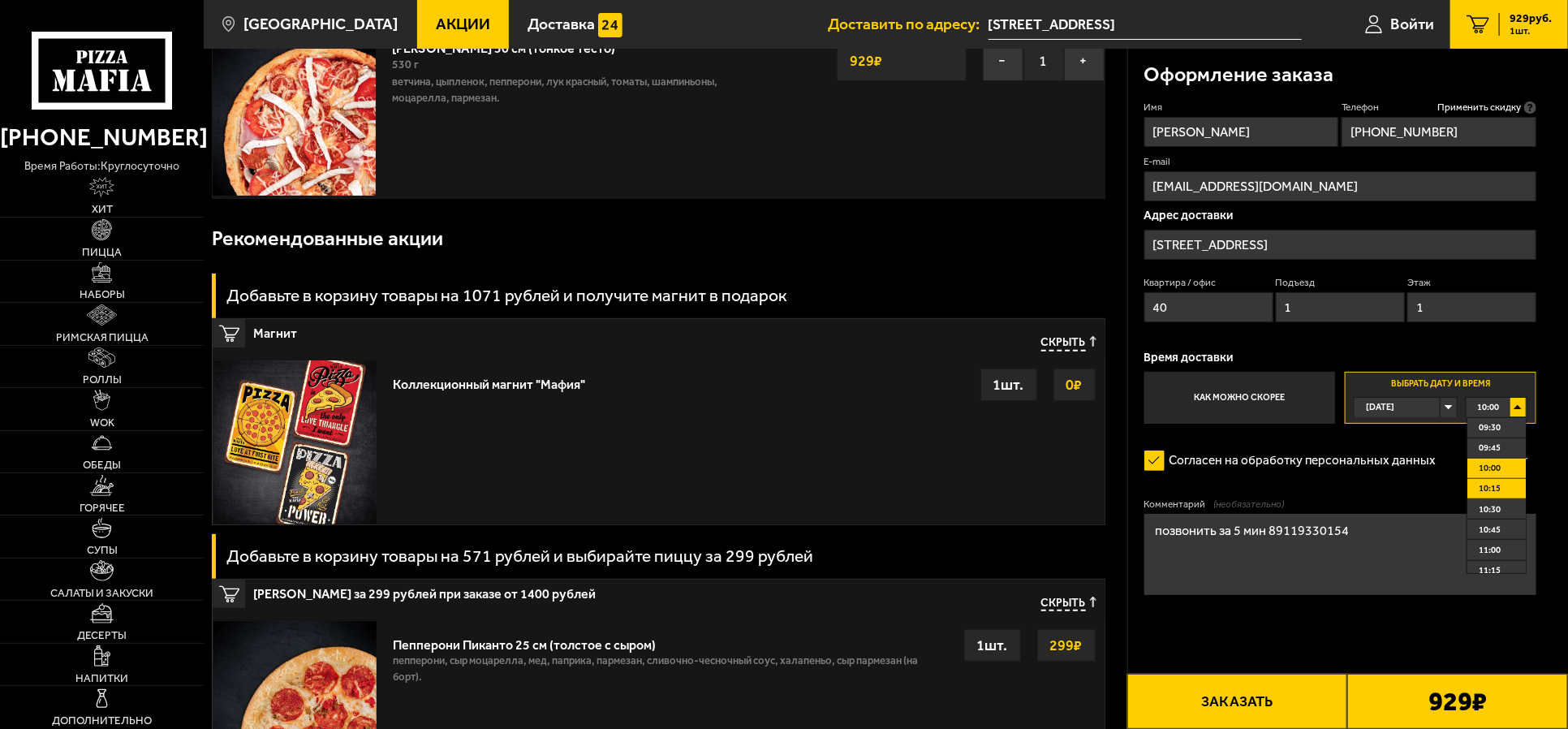
scroll to position [811, 0]
click at [1252, 474] on li "10:30" at bounding box center [1497, 474] width 58 height 20
click at [1252, 403] on div "10:30" at bounding box center [1497, 407] width 60 height 18
click at [1252, 548] on li "10:15" at bounding box center [1497, 555] width 58 height 20
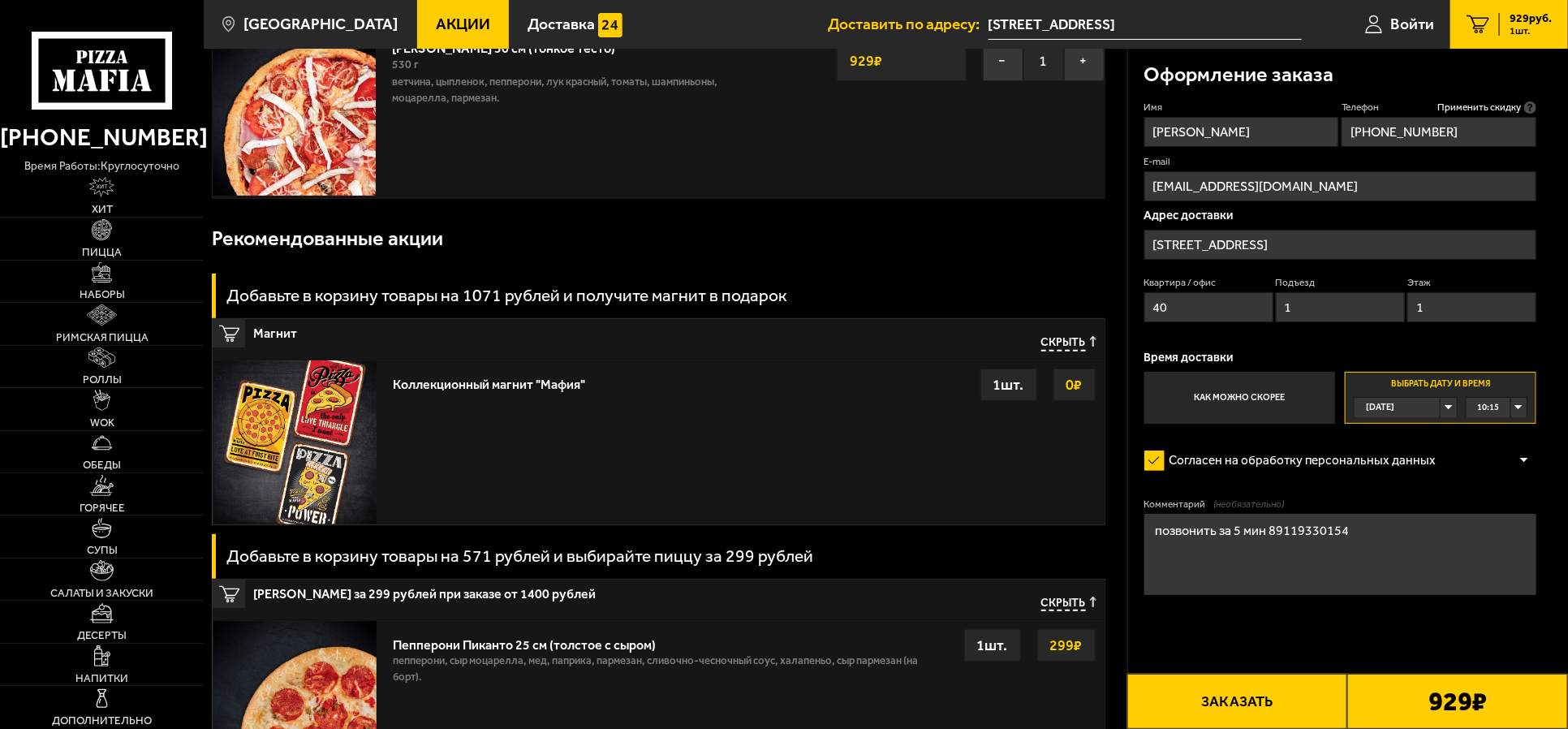
click at [1252, 409] on div "[DATE]" at bounding box center [1397, 407] width 86 height 18
click at [1252, 444] on li "[DATE]" at bounding box center [1405, 448] width 99 height 20
click at [1252, 403] on div "00:00" at bounding box center [1497, 407] width 60 height 18
click at [1252, 529] on span "01:15" at bounding box center [1490, 528] width 22 height 18
click at [1252, 407] on div "01:15" at bounding box center [1497, 407] width 60 height 18
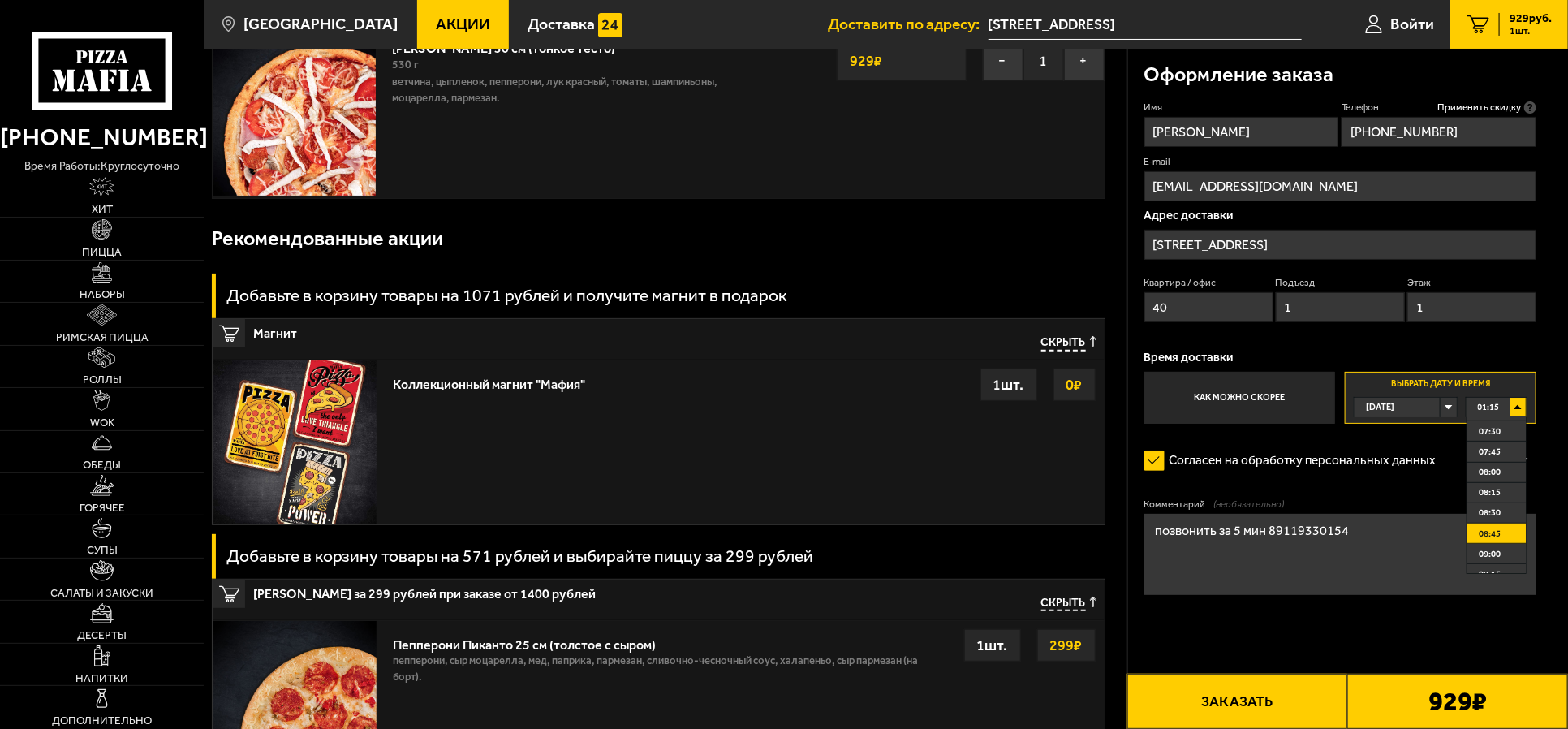
scroll to position [811, 0]
click at [1252, 472] on li "10:30" at bounding box center [1497, 474] width 58 height 20
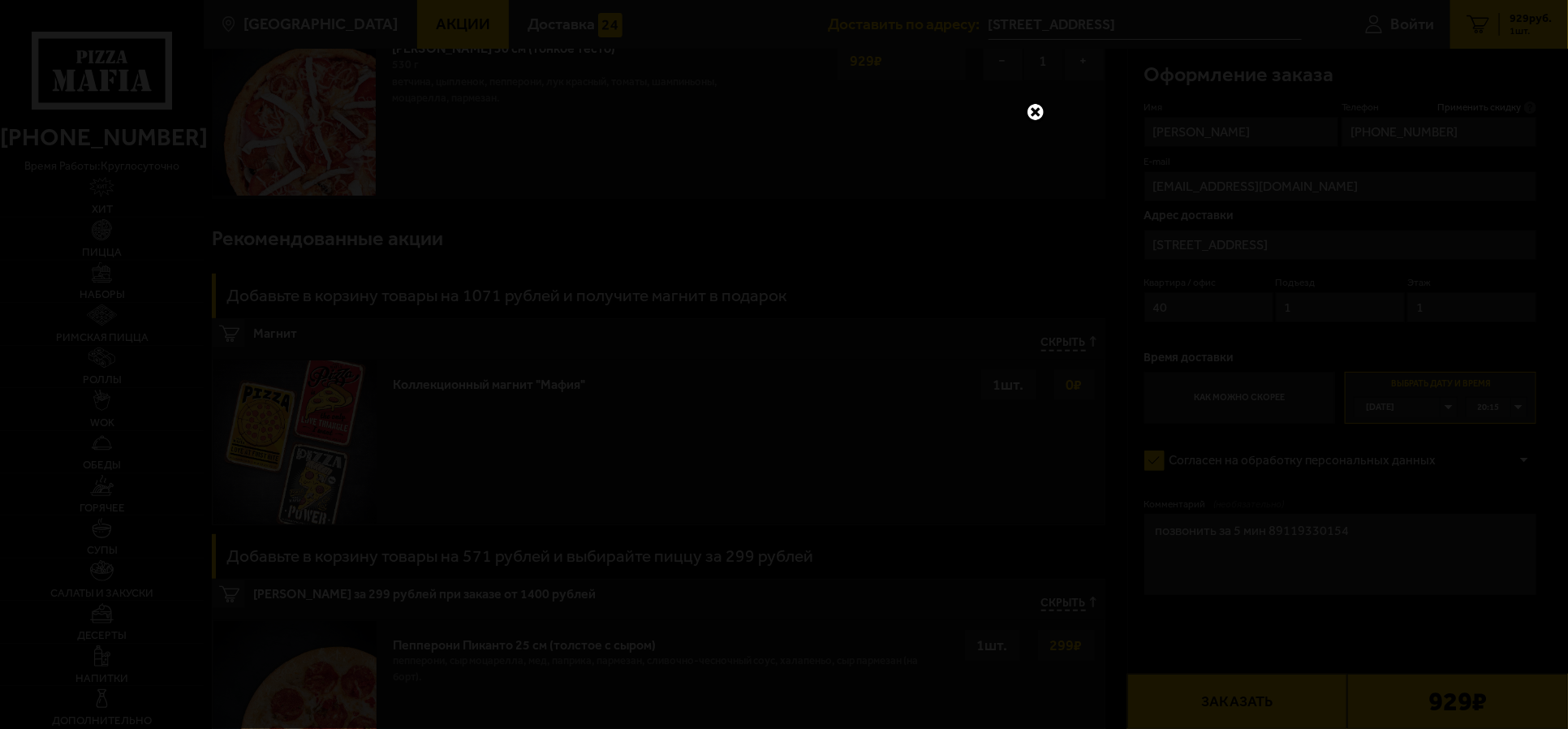
click at [1037, 112] on link at bounding box center [1035, 111] width 21 height 21
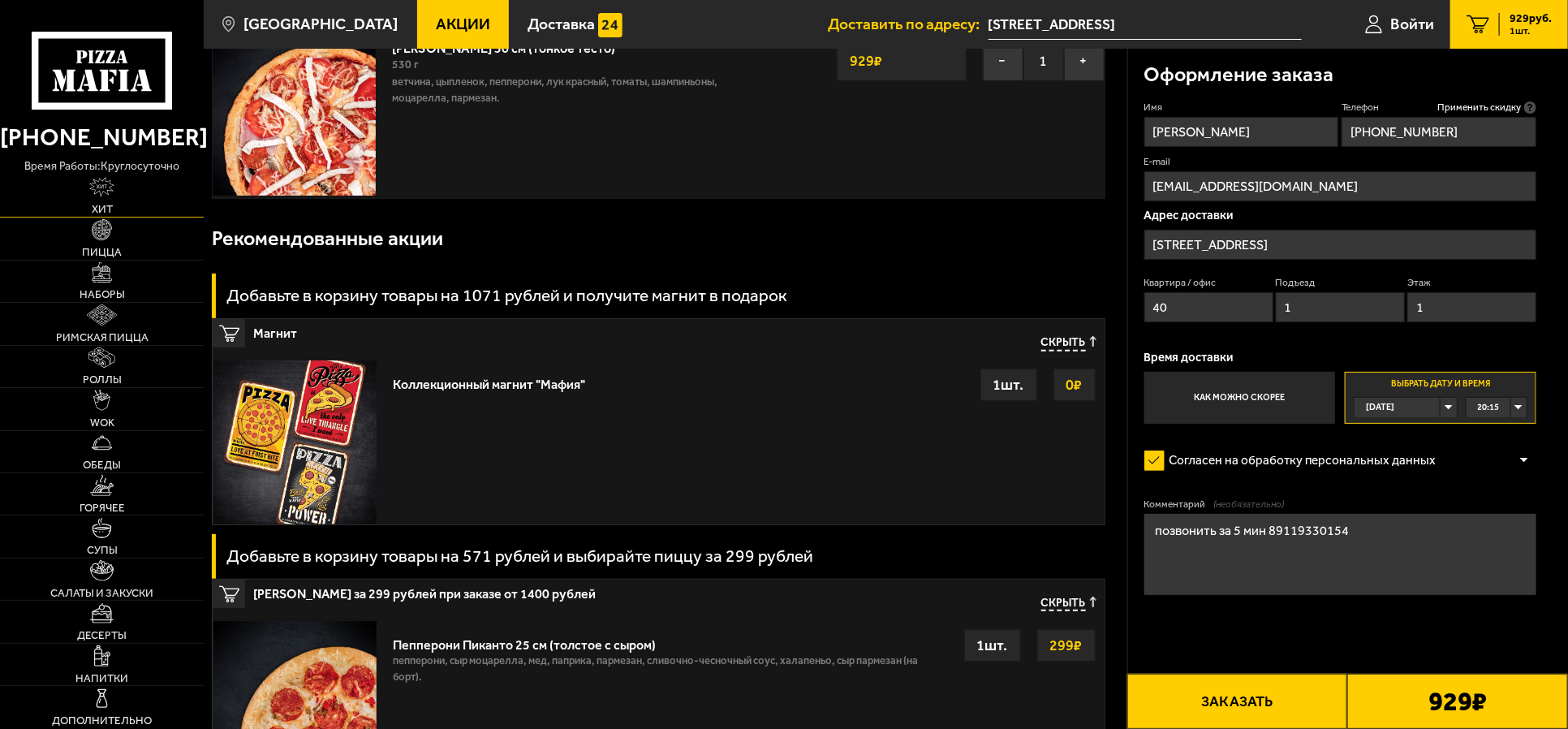
click at [158, 181] on link "Хит" at bounding box center [101, 195] width 203 height 41
